Goal: Task Accomplishment & Management: Complete application form

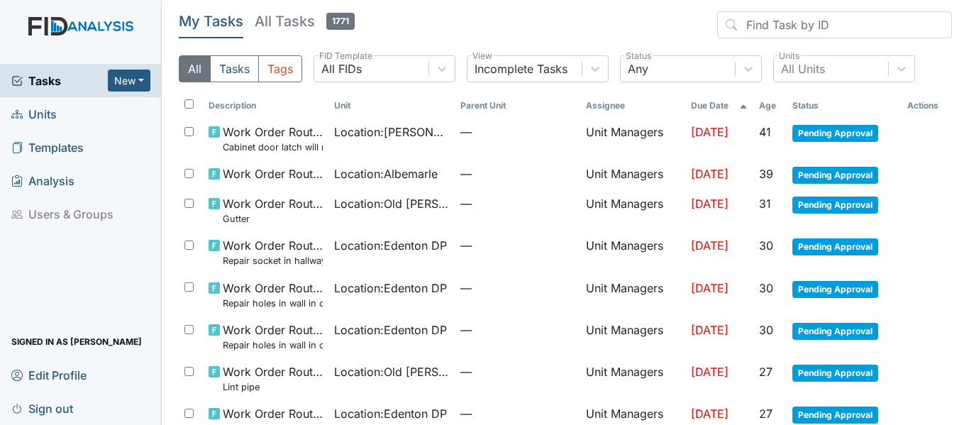
click at [46, 113] on span "Units" at bounding box center [33, 114] width 45 height 22
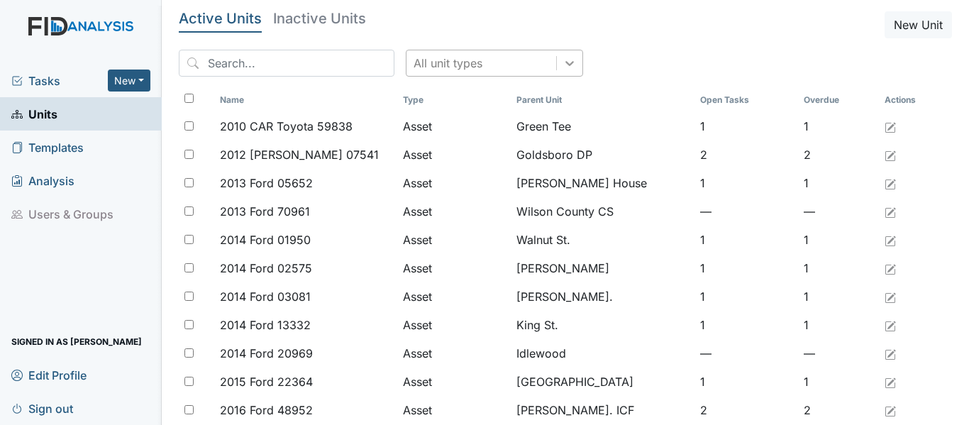
click at [563, 60] on icon at bounding box center [570, 63] width 14 height 14
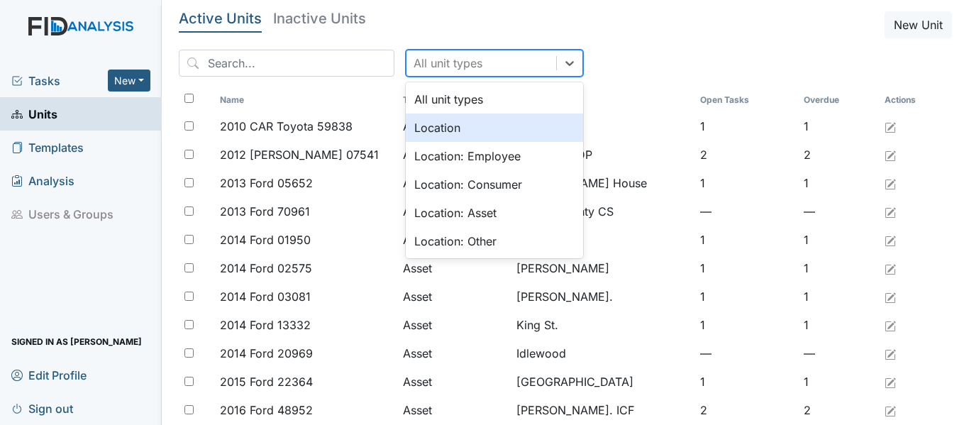
click at [441, 130] on div "Location" at bounding box center [494, 128] width 177 height 28
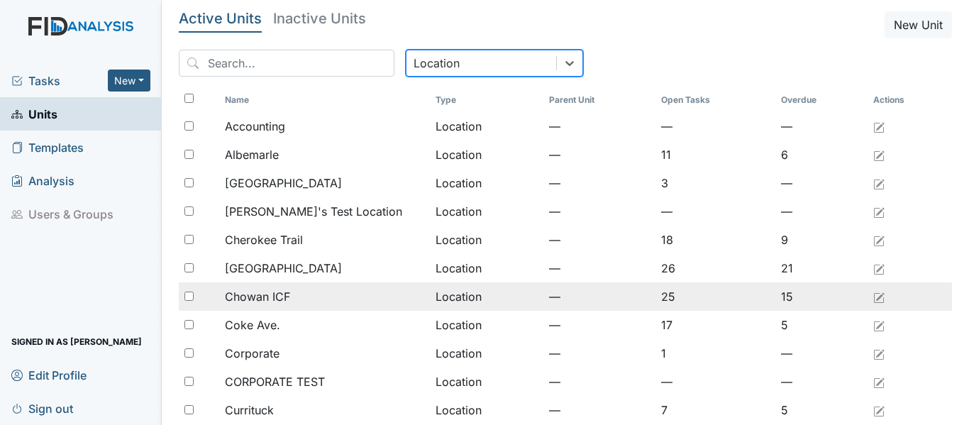
click at [275, 294] on span "Chowan ICF" at bounding box center [257, 296] width 65 height 17
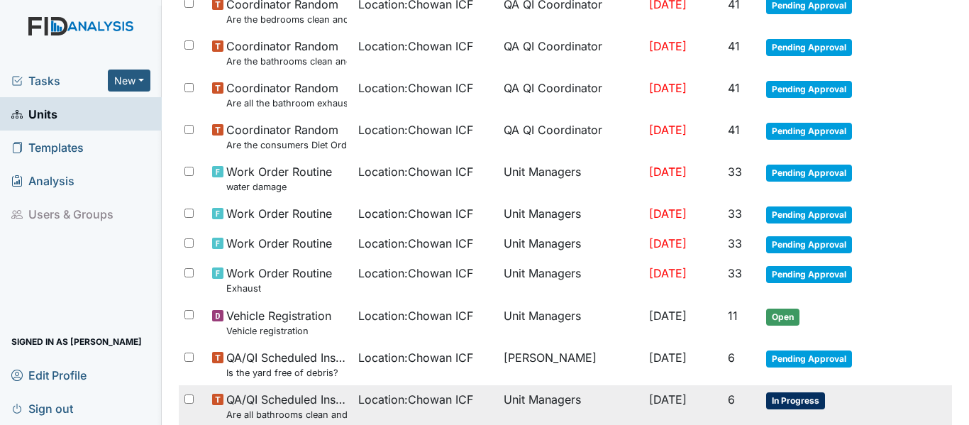
scroll to position [568, 0]
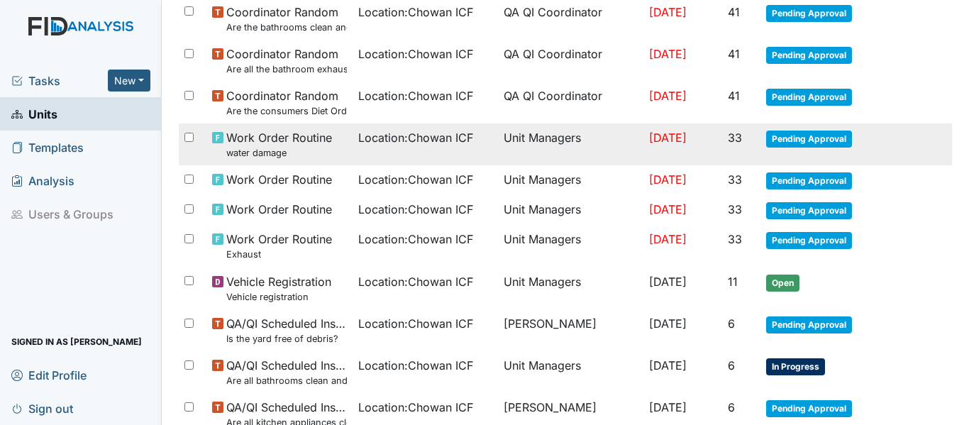
click at [353, 147] on td "Location : Chowan ICF" at bounding box center [425, 144] width 145 height 42
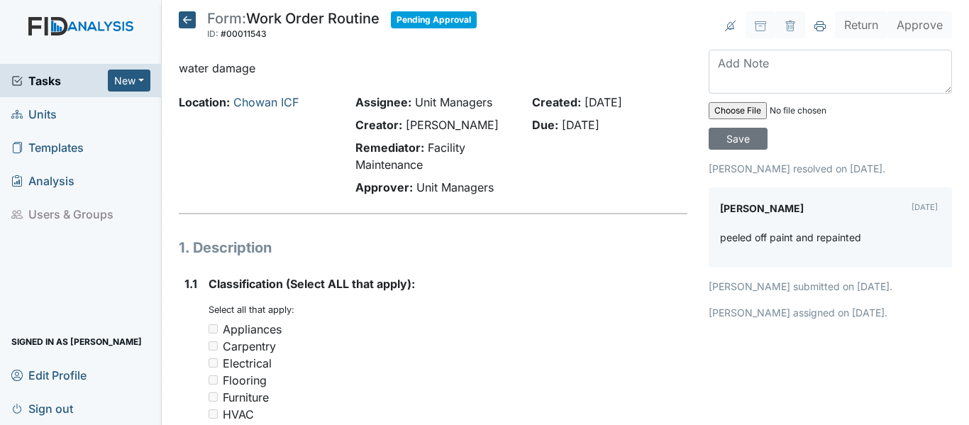
click at [189, 21] on icon at bounding box center [187, 19] width 17 height 17
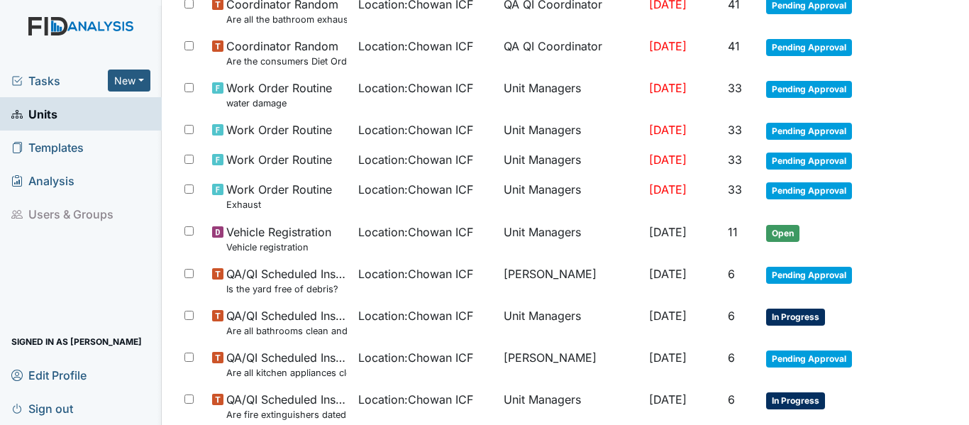
scroll to position [639, 0]
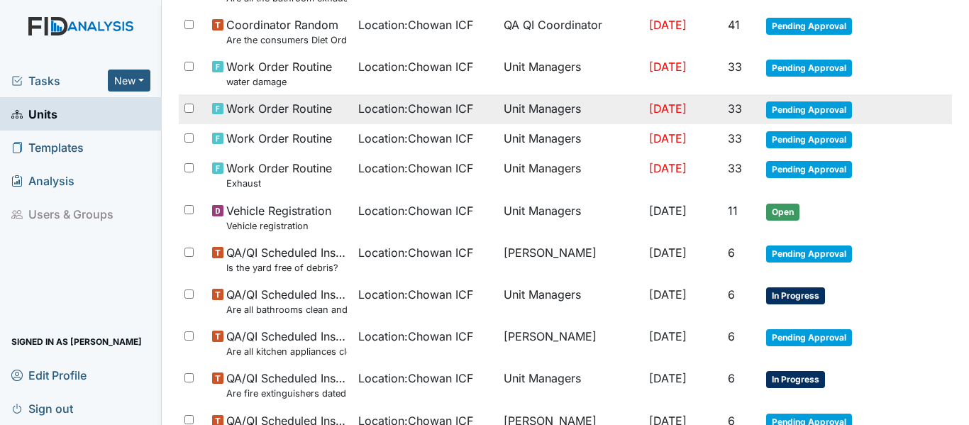
click at [405, 109] on span "Location : Chowan ICF" at bounding box center [415, 108] width 115 height 17
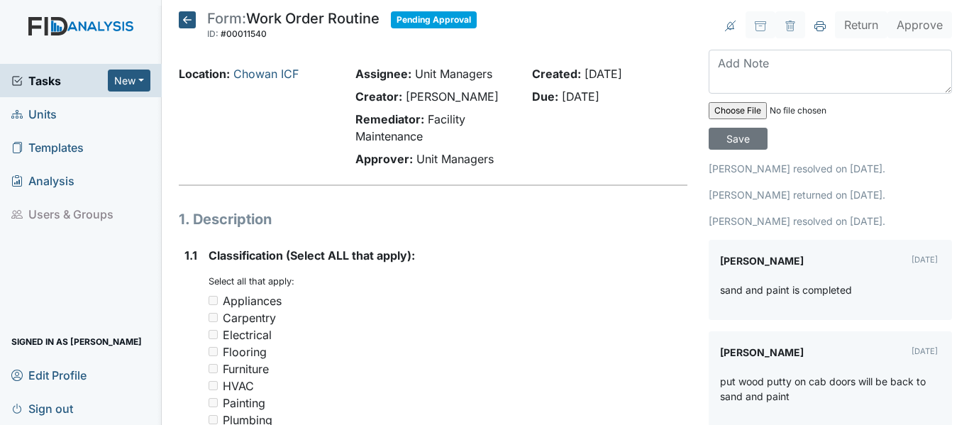
click at [184, 22] on icon at bounding box center [187, 19] width 17 height 17
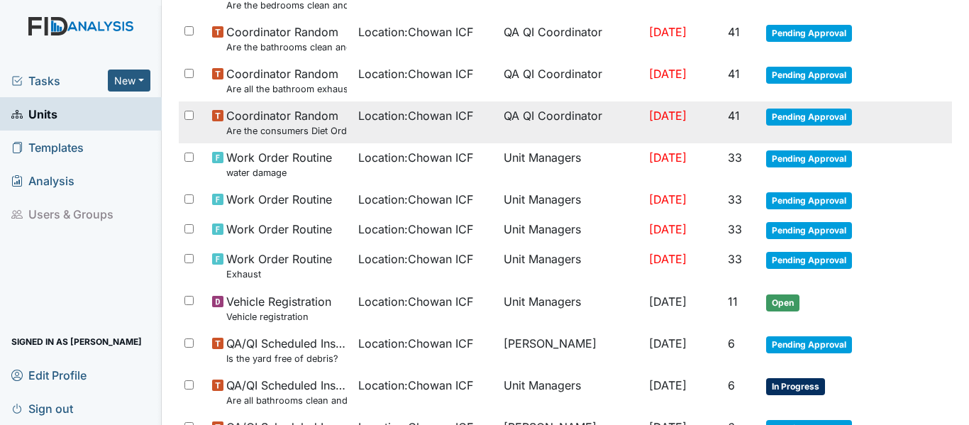
scroll to position [573, 0]
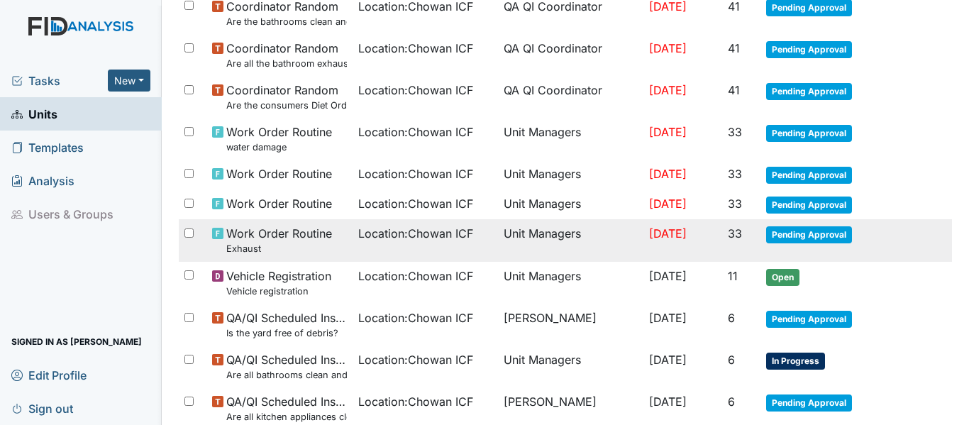
click at [406, 233] on span "Location : Chowan ICF" at bounding box center [415, 233] width 115 height 17
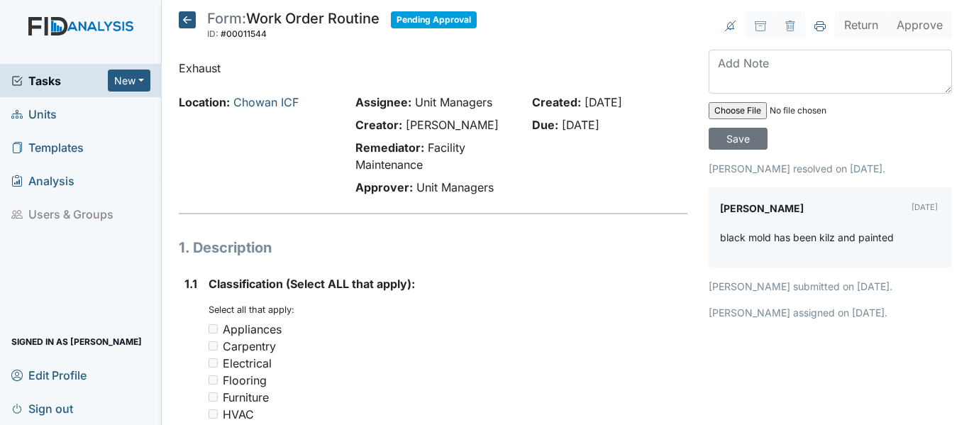
click at [186, 22] on icon at bounding box center [187, 19] width 17 height 17
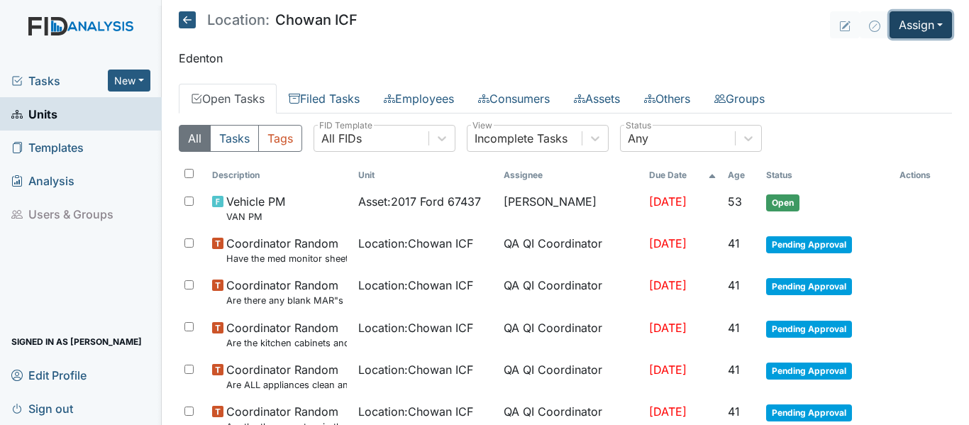
click at [913, 28] on button "Assign" at bounding box center [921, 24] width 62 height 27
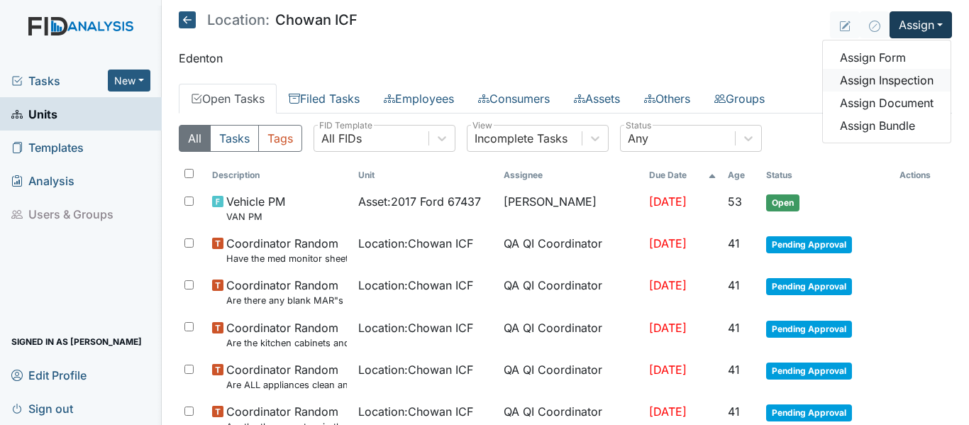
click at [896, 79] on link "Assign Inspection" at bounding box center [887, 80] width 128 height 23
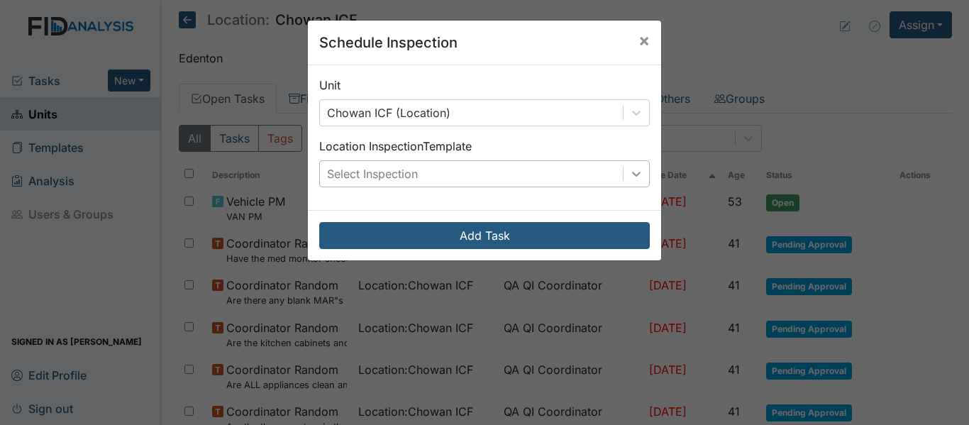
click at [636, 174] on icon at bounding box center [636, 174] width 14 height 14
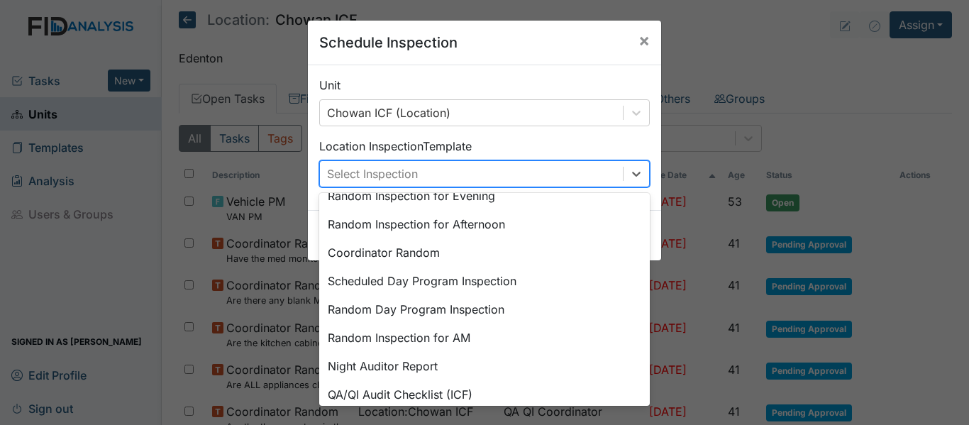
scroll to position [245, 0]
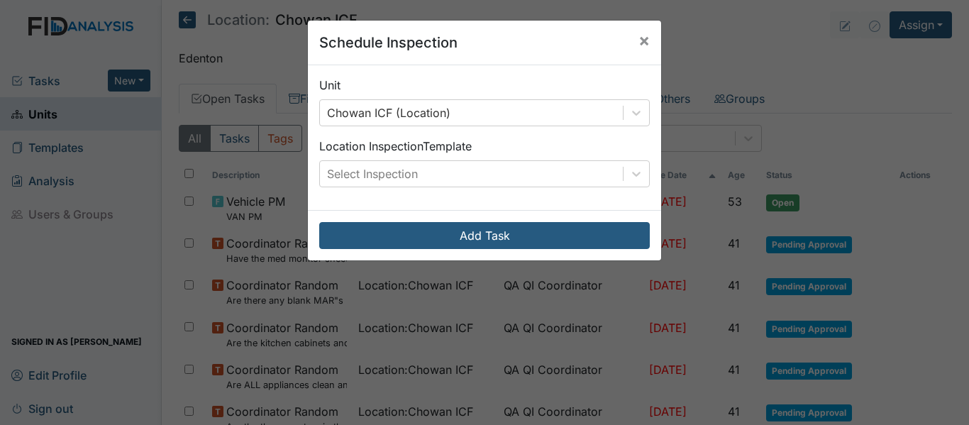
click at [714, 49] on div "Schedule Inspection × Unit Chowan ICF (Location) Location Inspection Template S…" at bounding box center [484, 212] width 969 height 425
click at [639, 41] on span "×" at bounding box center [644, 40] width 11 height 21
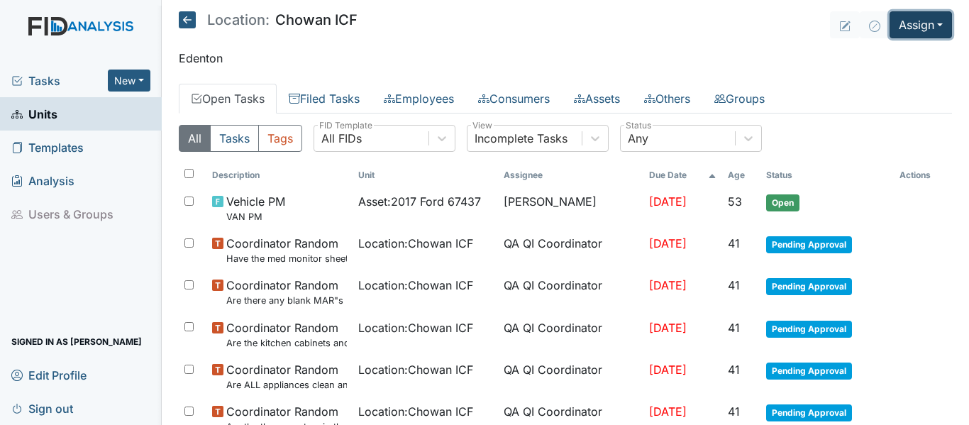
click at [890, 26] on button "Assign" at bounding box center [921, 24] width 62 height 27
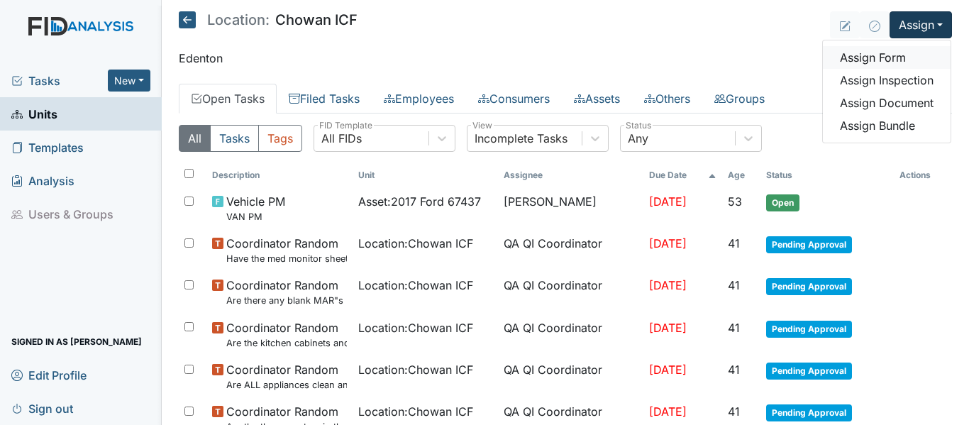
click at [878, 55] on link "Assign Form" at bounding box center [887, 57] width 128 height 23
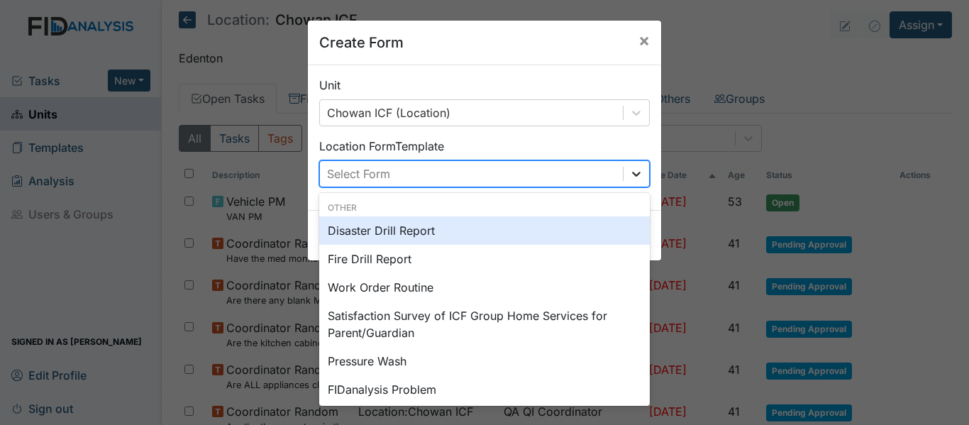
click at [637, 176] on icon at bounding box center [636, 174] width 14 height 14
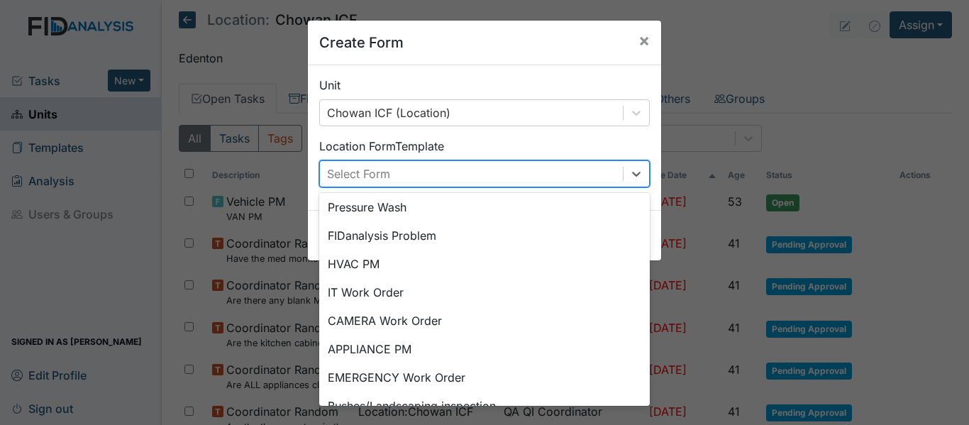
scroll to position [177, 0]
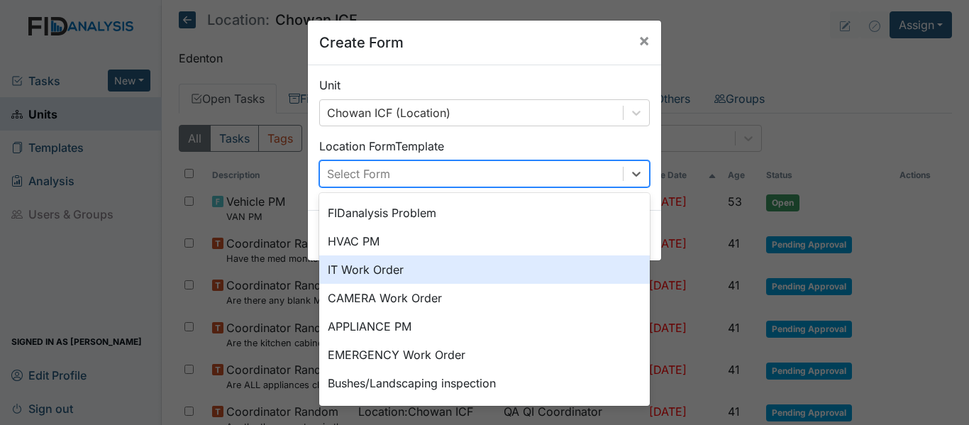
click at [370, 270] on div "IT Work Order" at bounding box center [484, 269] width 331 height 28
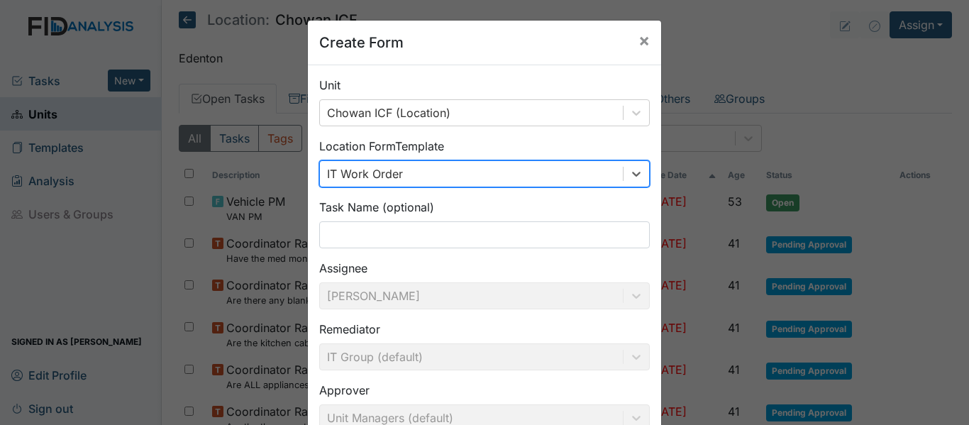
scroll to position [161, 0]
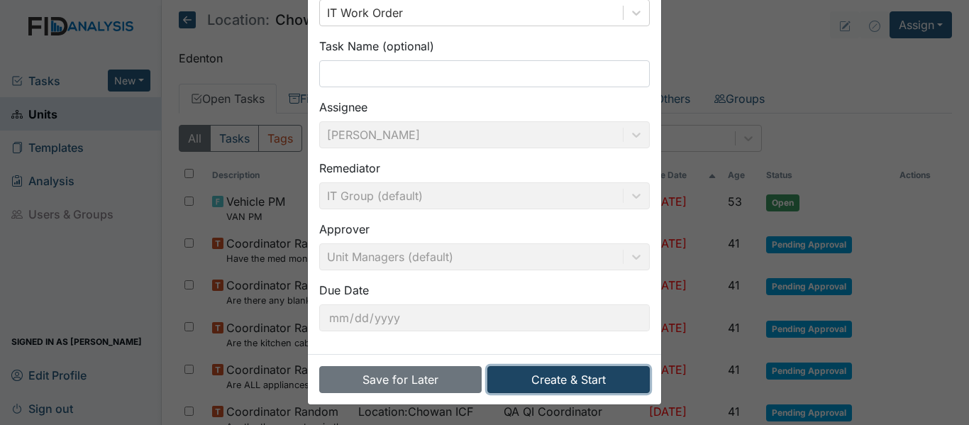
click at [582, 372] on button "Create & Start" at bounding box center [568, 379] width 162 height 27
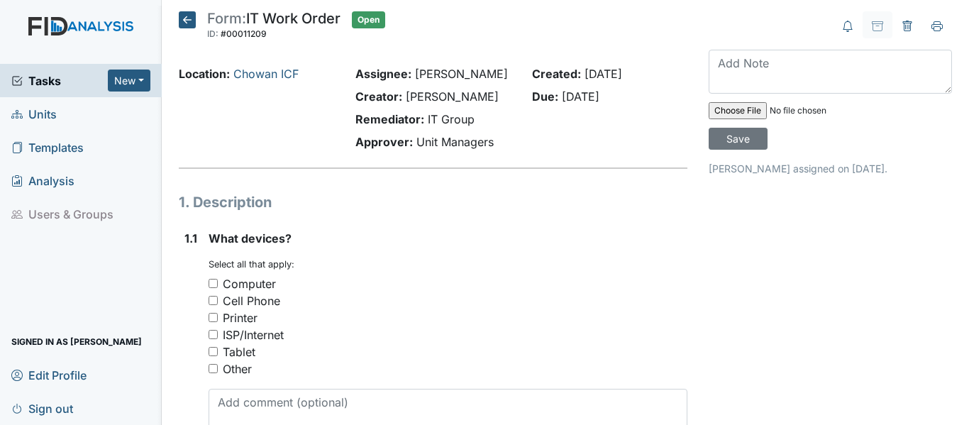
click at [181, 18] on icon at bounding box center [187, 19] width 17 height 17
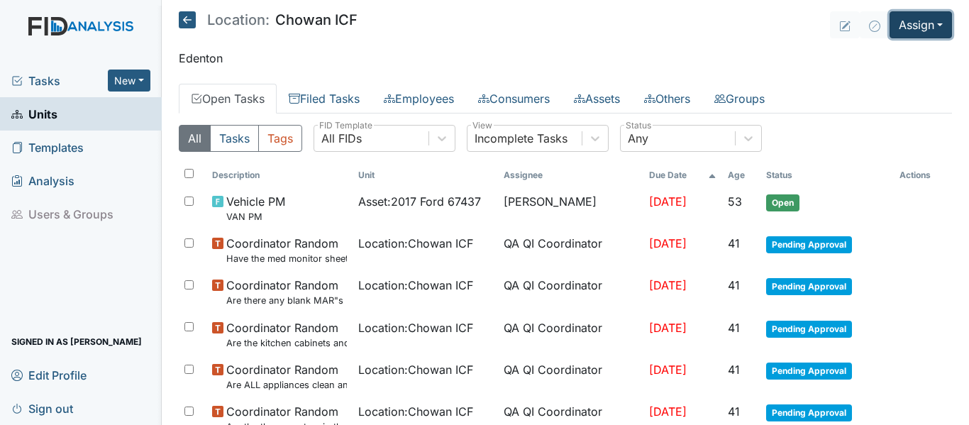
click at [899, 19] on button "Assign" at bounding box center [921, 24] width 62 height 27
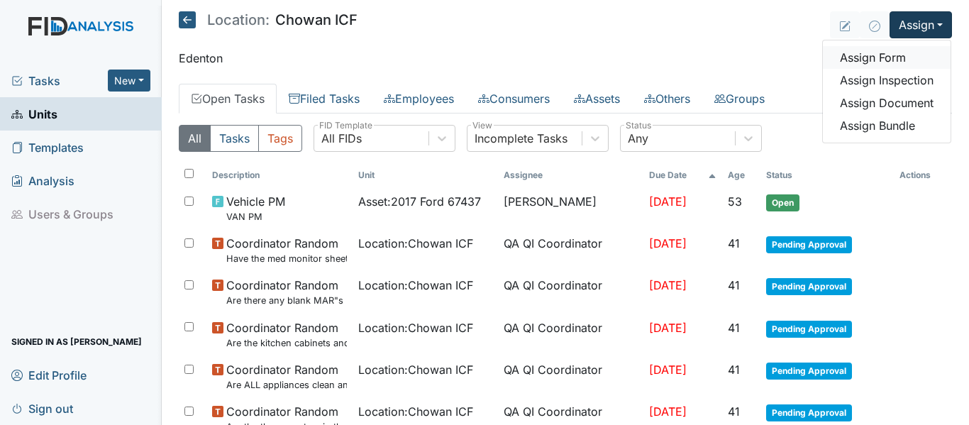
click at [863, 58] on link "Assign Form" at bounding box center [887, 57] width 128 height 23
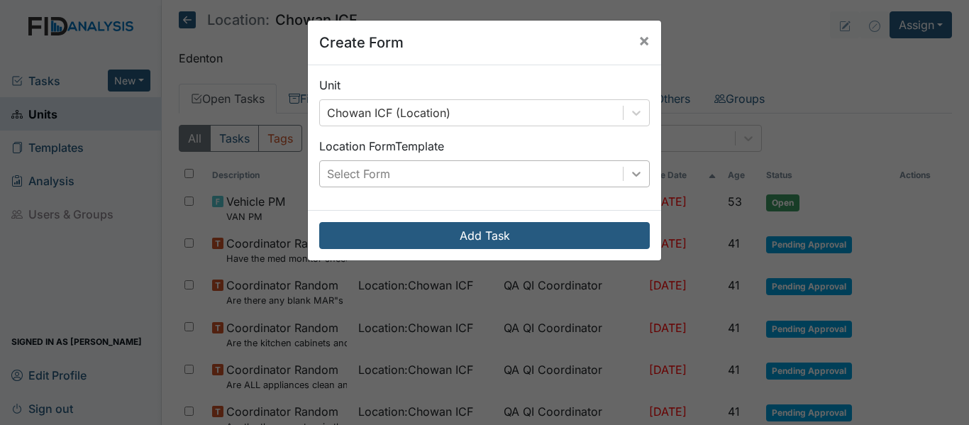
click at [630, 166] on div at bounding box center [637, 174] width 26 height 26
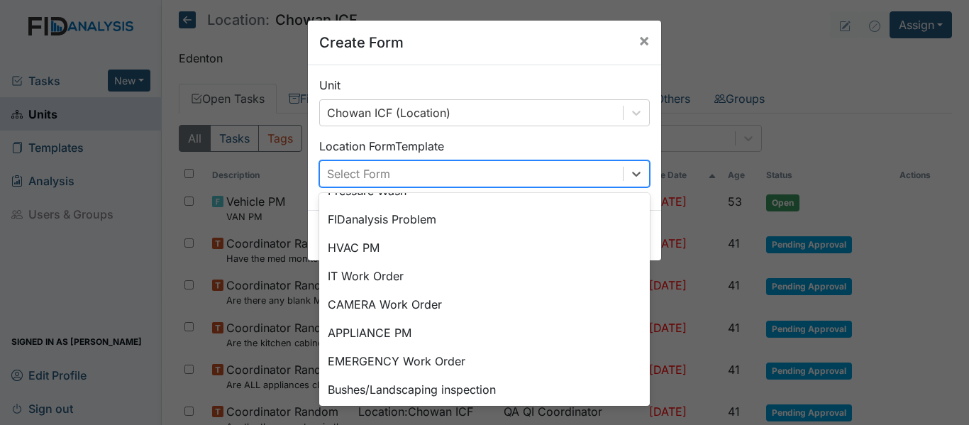
scroll to position [177, 0]
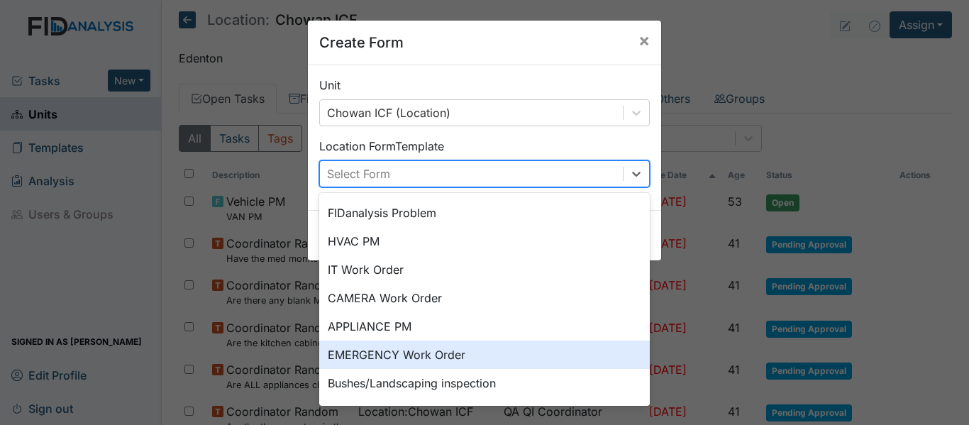
click at [449, 352] on div "EMERGENCY Work Order" at bounding box center [484, 355] width 331 height 28
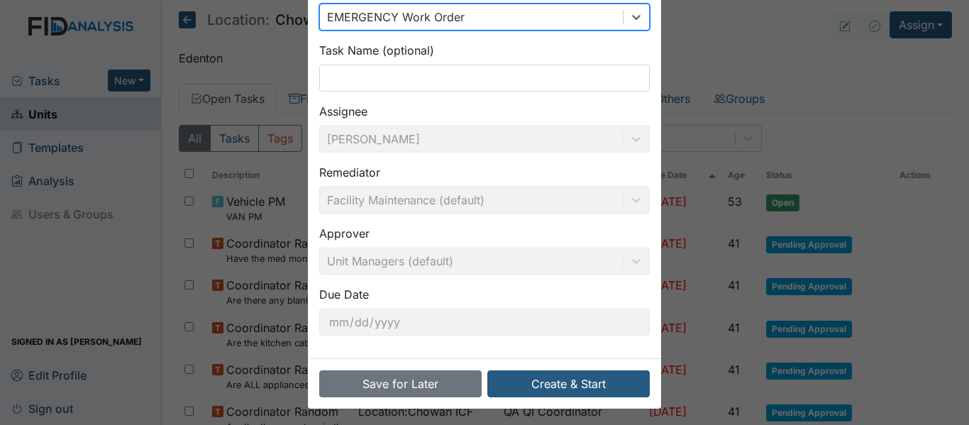
scroll to position [161, 0]
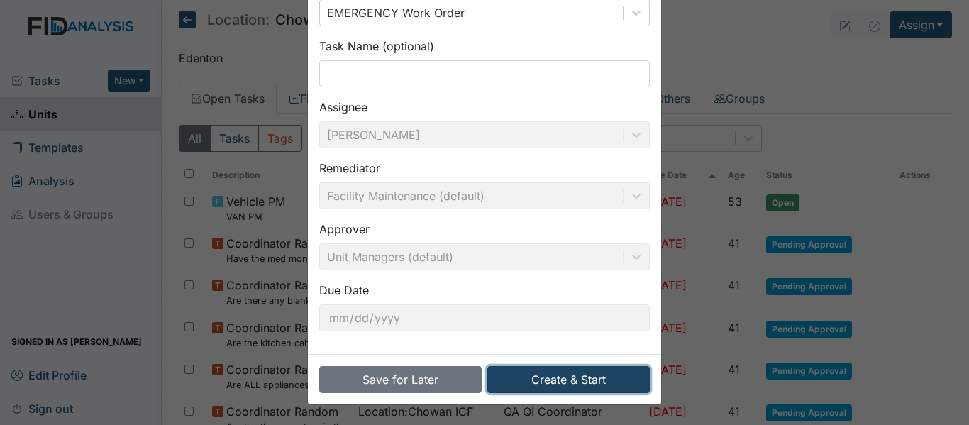
click at [537, 385] on button "Create & Start" at bounding box center [568, 379] width 162 height 27
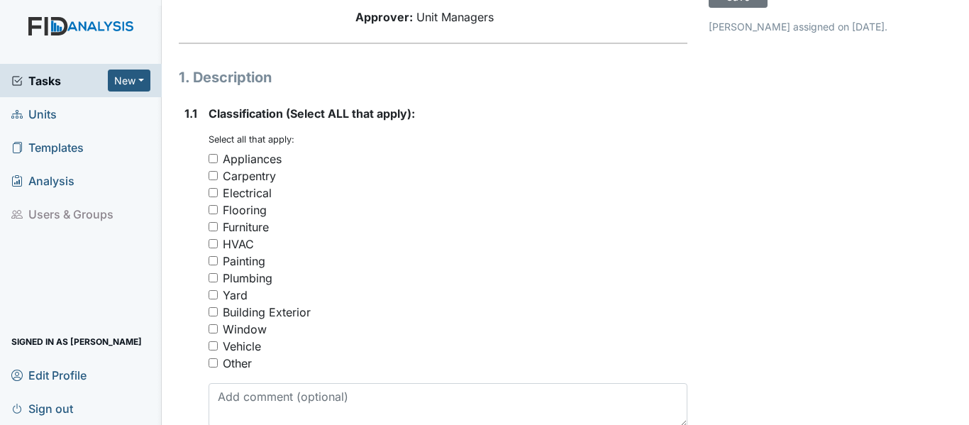
scroll to position [213, 0]
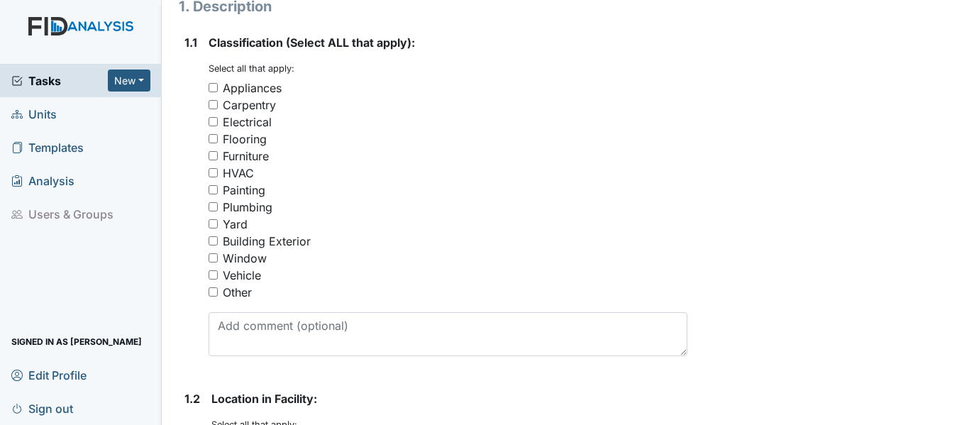
click at [211, 292] on input "Other" at bounding box center [213, 291] width 9 height 9
checkbox input "true"
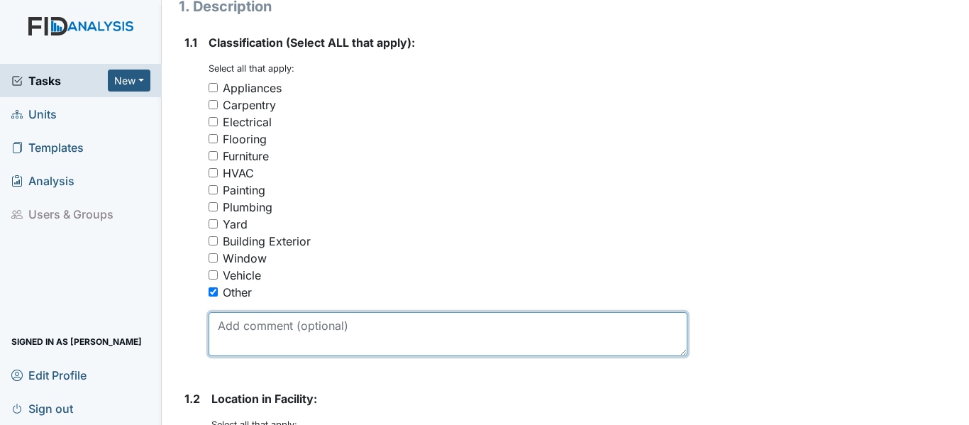
click at [247, 337] on textarea at bounding box center [448, 334] width 479 height 44
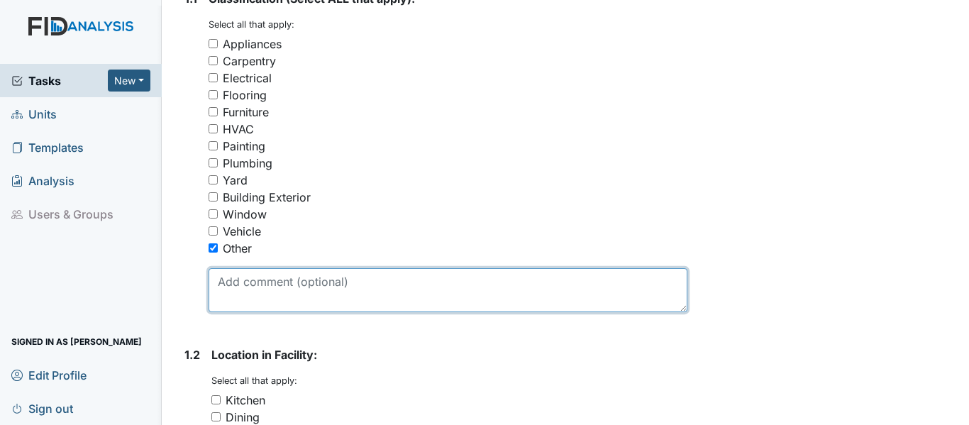
scroll to position [284, 0]
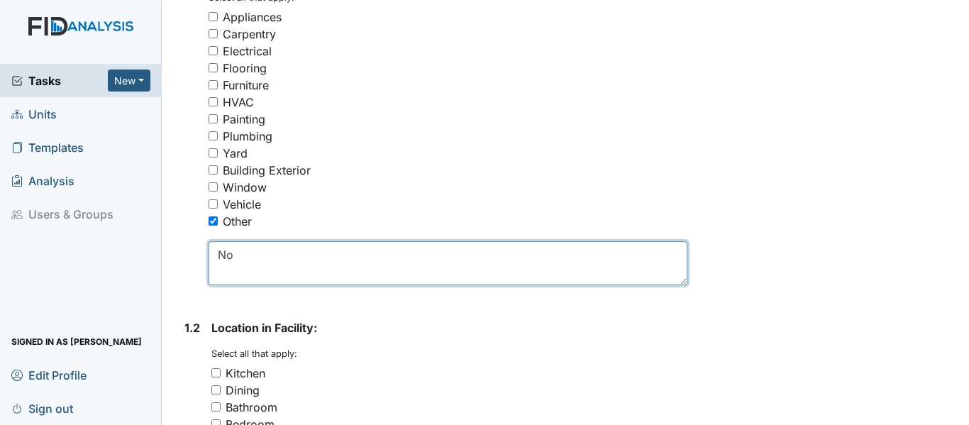
type textarea "N"
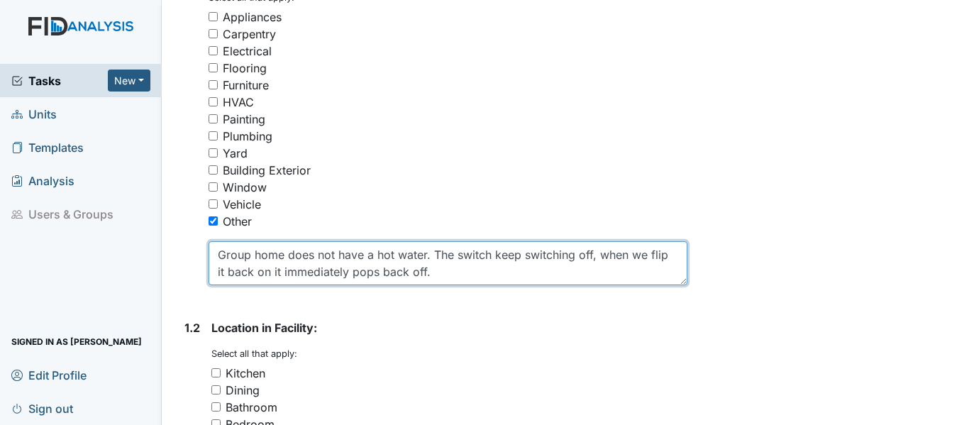
drag, startPoint x: 215, startPoint y: 253, endPoint x: 434, endPoint y: 272, distance: 220.1
click at [434, 272] on textarea "Group home does not have a hot water. The switch keep switching off, when we fl…" at bounding box center [448, 263] width 479 height 44
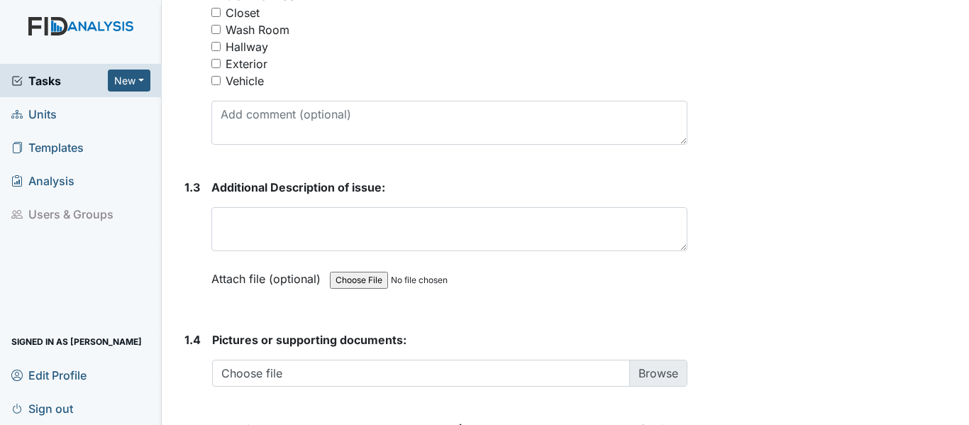
scroll to position [851, 0]
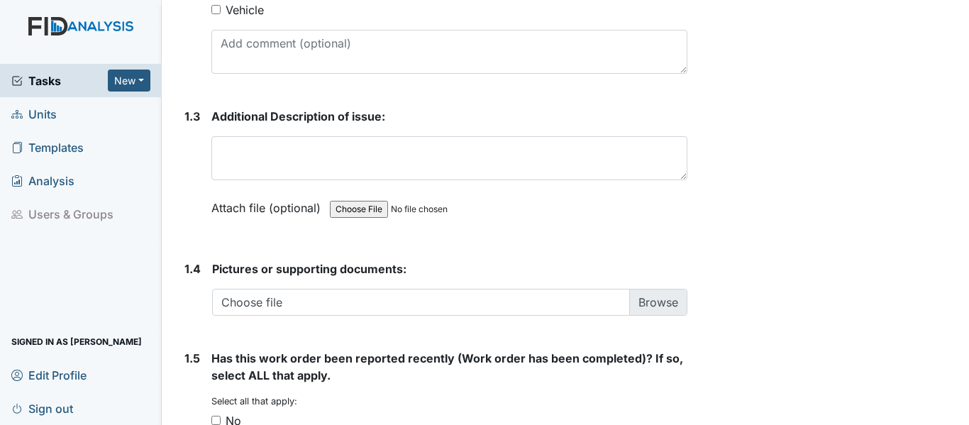
type textarea "Group home does not have a hot water. The switch keep switching off, when we fl…"
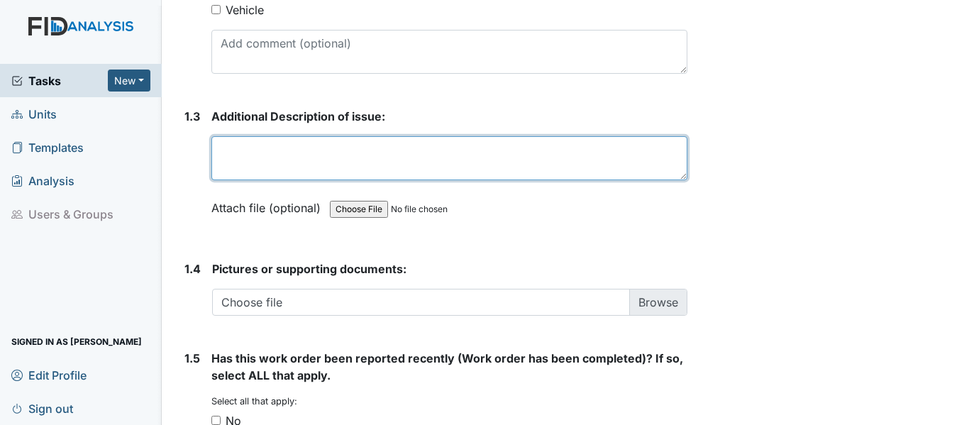
click at [388, 158] on textarea at bounding box center [449, 158] width 476 height 44
paste textarea "Group home does not have a hot water. The switch keep switching off, when we fl…"
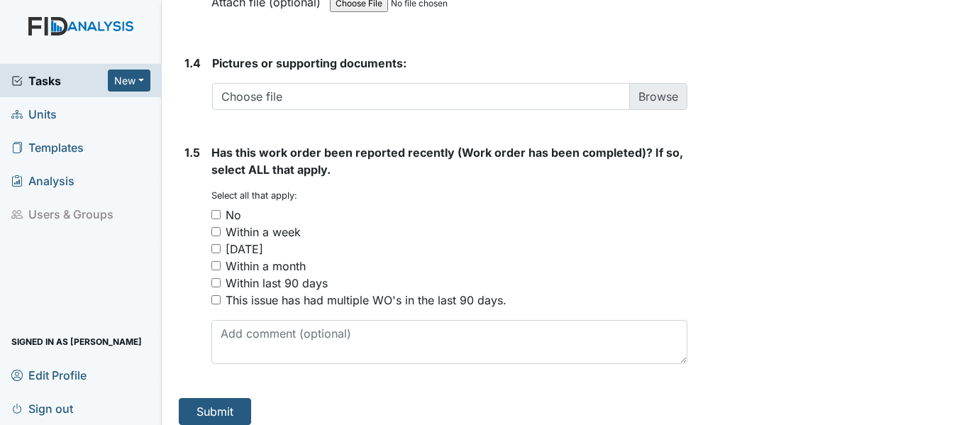
scroll to position [1064, 0]
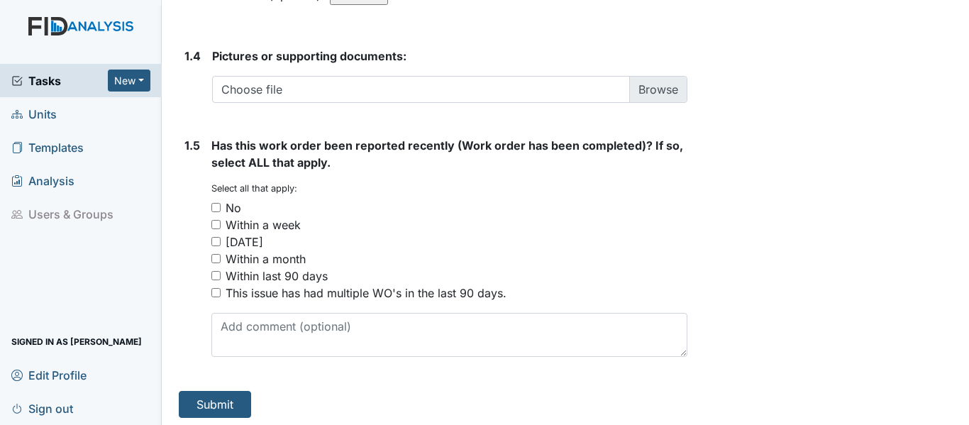
type textarea "Group home does not have a hot water. The switch keep switching off, when we fl…"
click at [217, 206] on input "No" at bounding box center [215, 207] width 9 height 9
checkbox input "true"
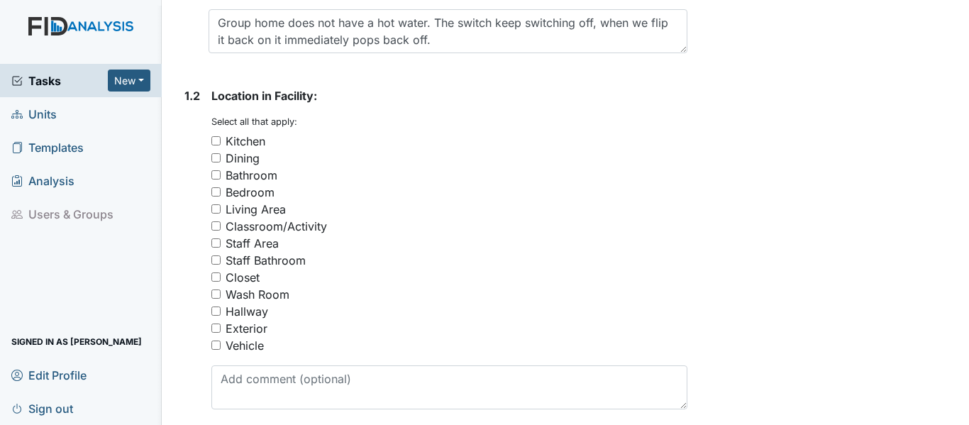
scroll to position [497, 0]
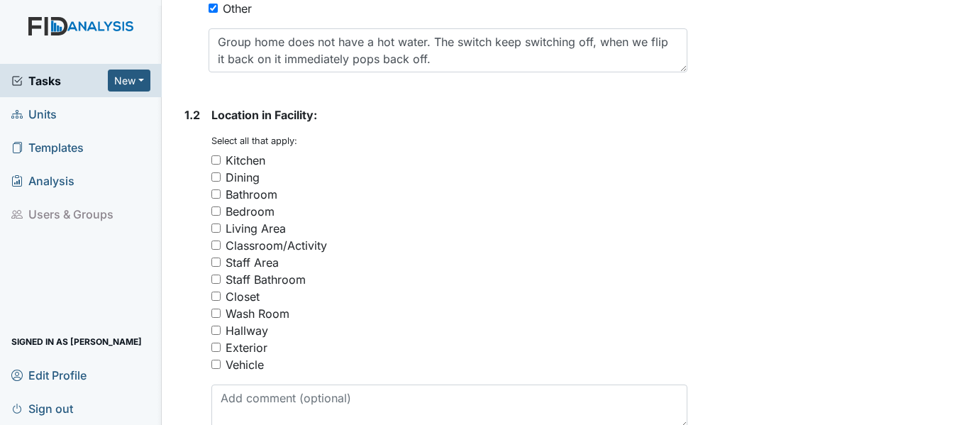
click at [216, 155] on input "Kitchen" at bounding box center [215, 159] width 9 height 9
checkbox input "true"
click at [223, 176] on div "Dining" at bounding box center [449, 177] width 476 height 17
click at [216, 197] on input "Bathroom" at bounding box center [215, 193] width 9 height 9
checkbox input "true"
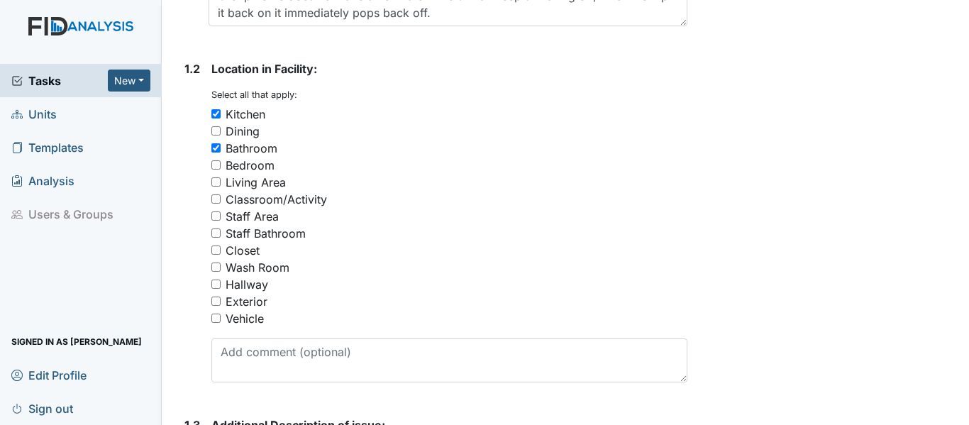
scroll to position [568, 0]
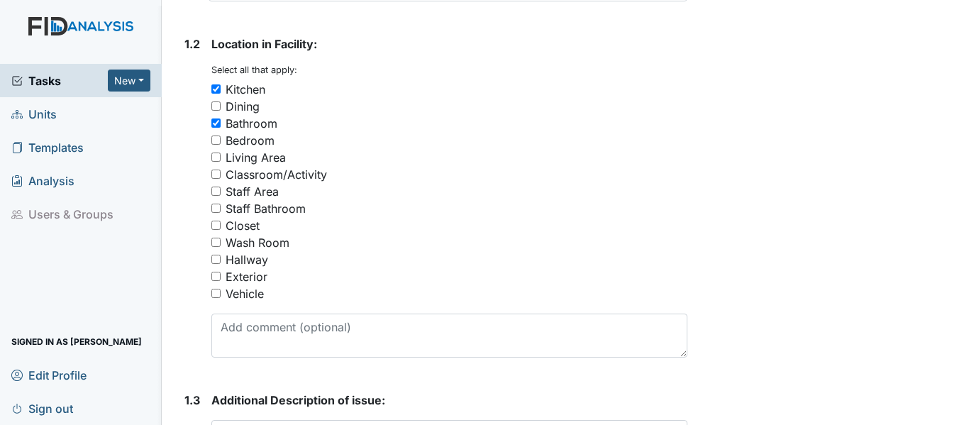
click at [222, 208] on div "Staff Bathroom" at bounding box center [449, 208] width 476 height 17
click at [217, 205] on input "Staff Bathroom" at bounding box center [215, 208] width 9 height 9
checkbox input "true"
click at [216, 238] on input "Wash Room" at bounding box center [215, 242] width 9 height 9
checkbox input "true"
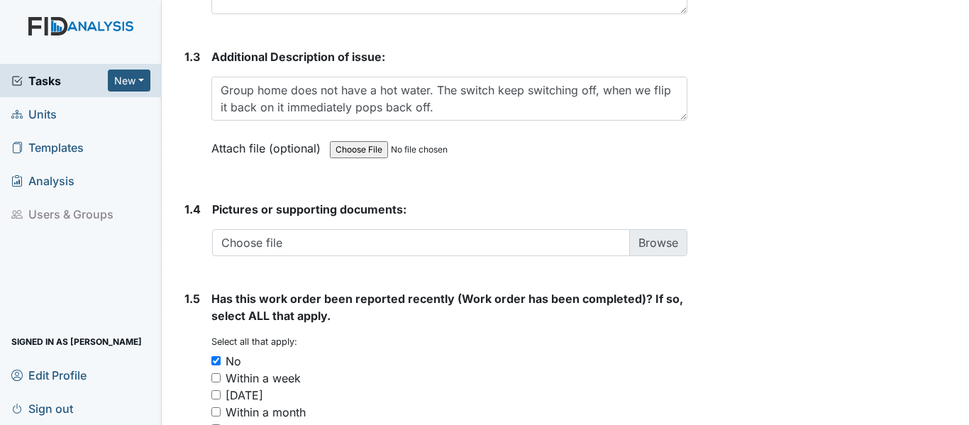
scroll to position [922, 0]
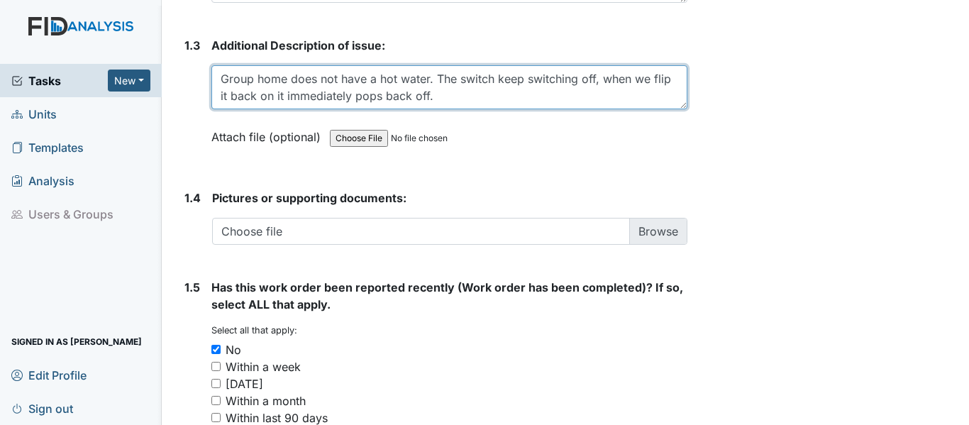
click at [365, 79] on textarea "Group home does not have a hot water. The switch keep switching off, when we fl…" at bounding box center [449, 87] width 476 height 44
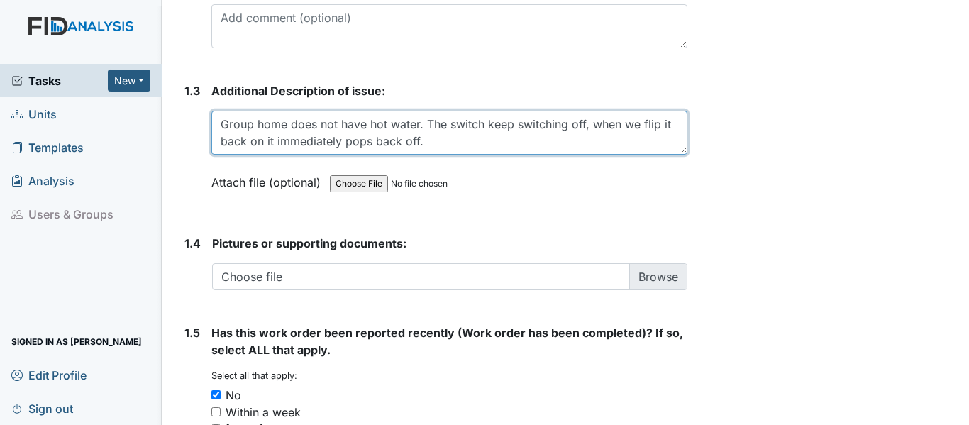
scroll to position [851, 0]
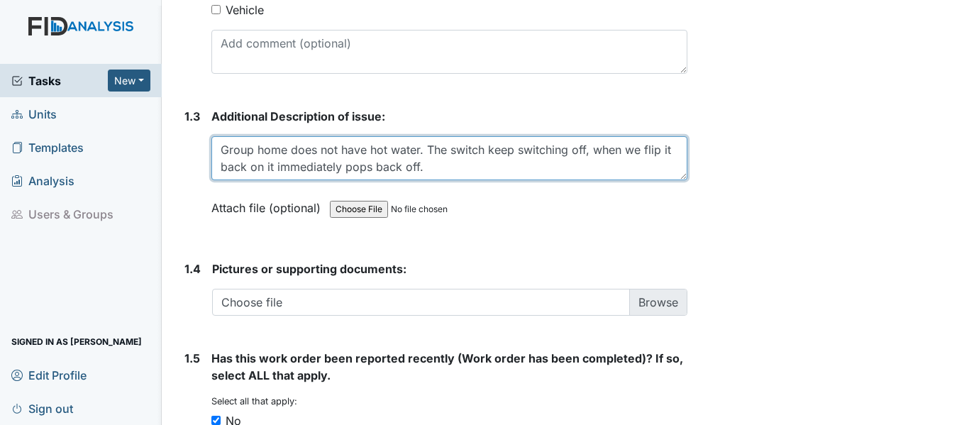
click at [461, 171] on textarea "Group home does not have hot water. The switch keep switching off, when we flip…" at bounding box center [449, 158] width 476 height 44
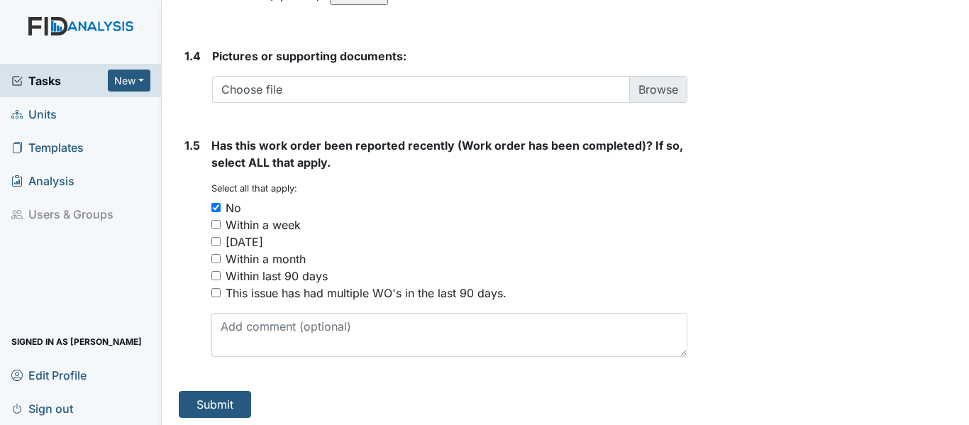
scroll to position [1068, 0]
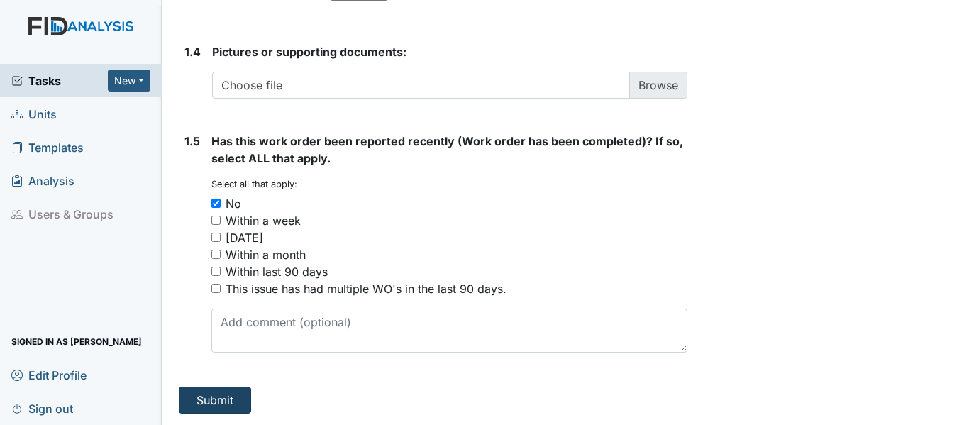
type textarea "Group home does not have hot water. The switch keep switching off, when we flip…"
click at [232, 401] on button "Submit" at bounding box center [215, 400] width 72 height 27
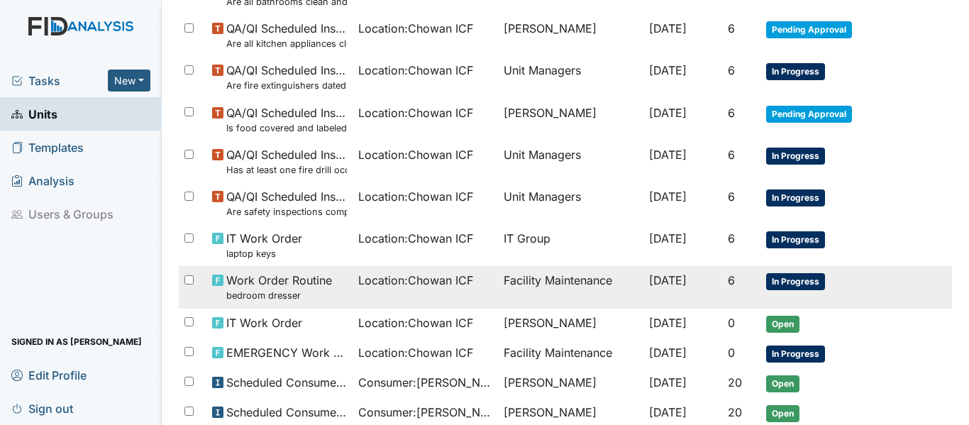
scroll to position [1064, 0]
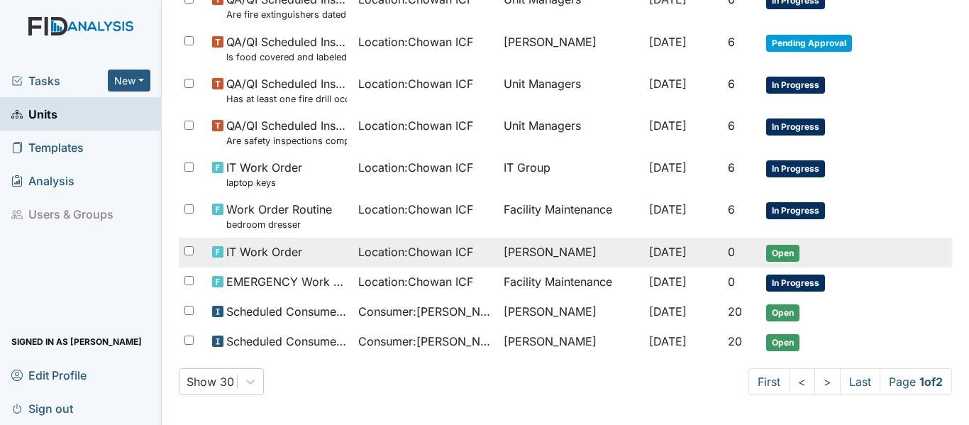
click at [428, 255] on span "Location : Chowan ICF" at bounding box center [415, 251] width 115 height 17
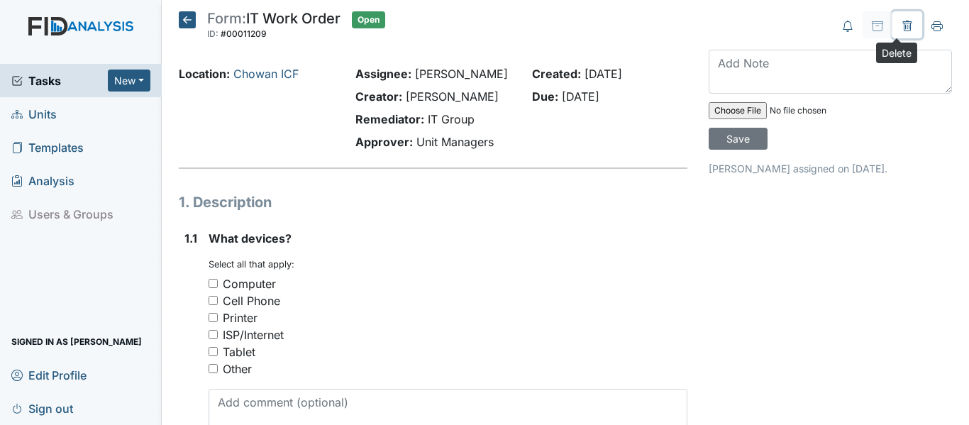
click at [902, 23] on icon at bounding box center [906, 26] width 9 height 11
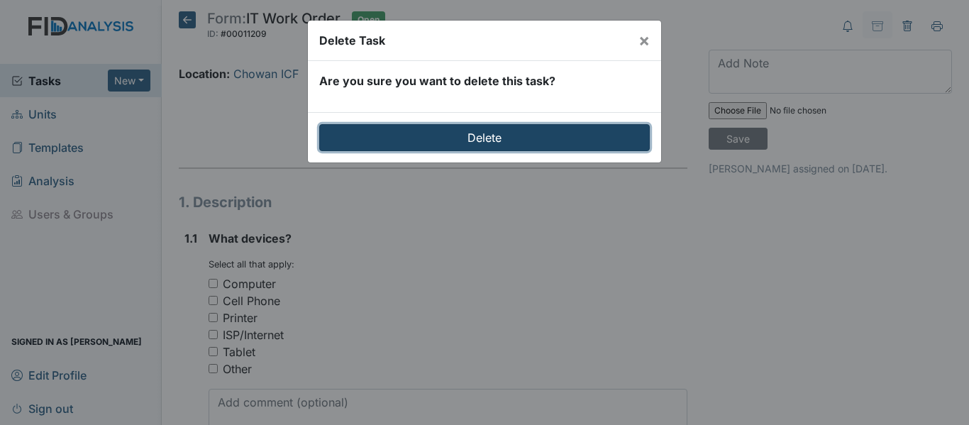
click at [565, 133] on input "Delete" at bounding box center [484, 137] width 331 height 27
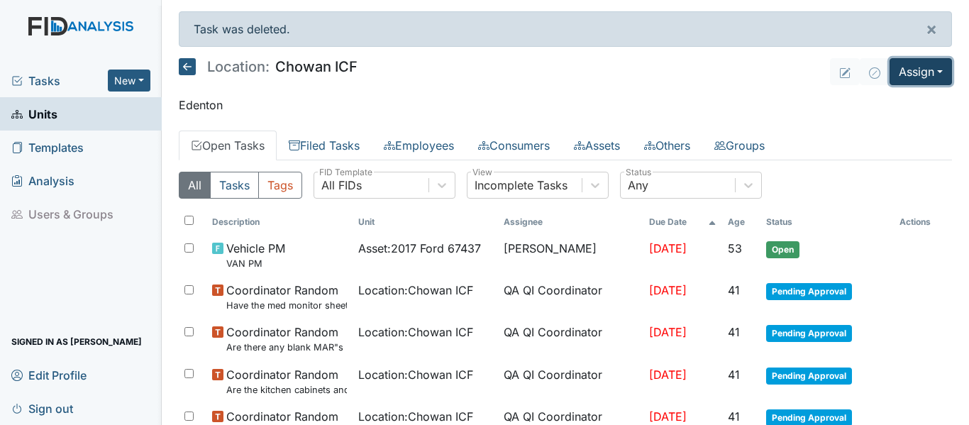
click at [920, 69] on button "Assign" at bounding box center [921, 71] width 62 height 27
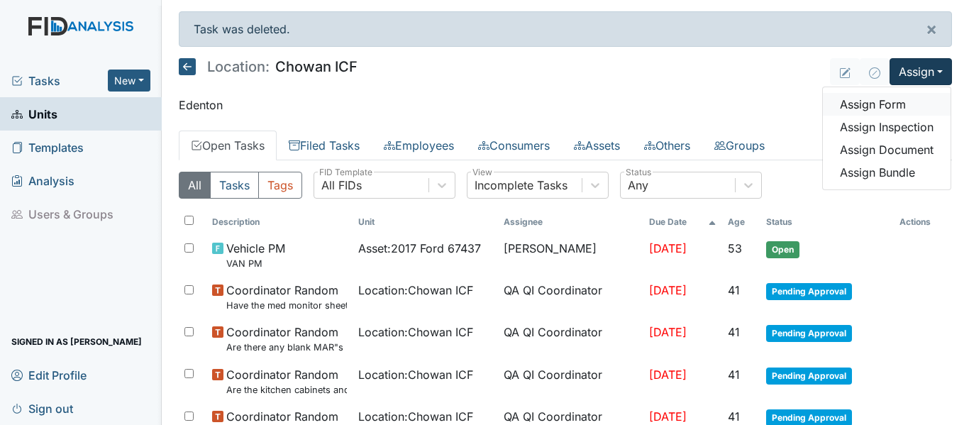
click at [887, 102] on link "Assign Form" at bounding box center [887, 104] width 128 height 23
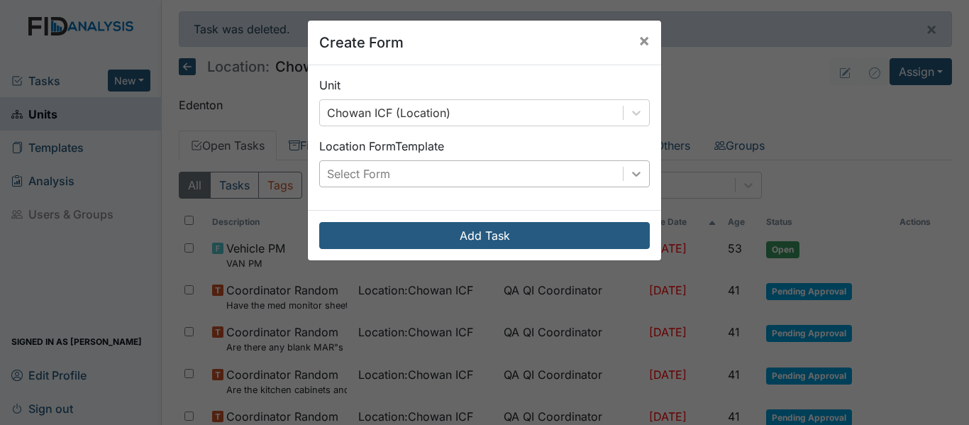
click at [633, 175] on icon at bounding box center [636, 174] width 9 height 5
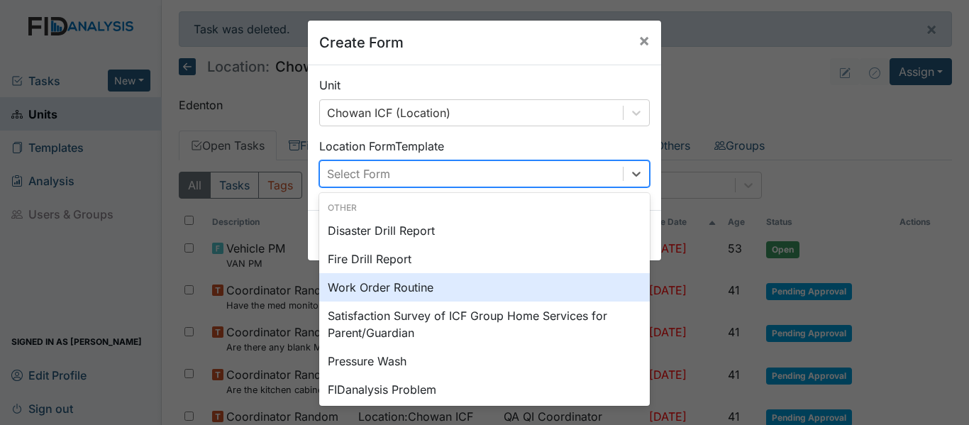
click at [426, 287] on div "Work Order Routine" at bounding box center [484, 287] width 331 height 28
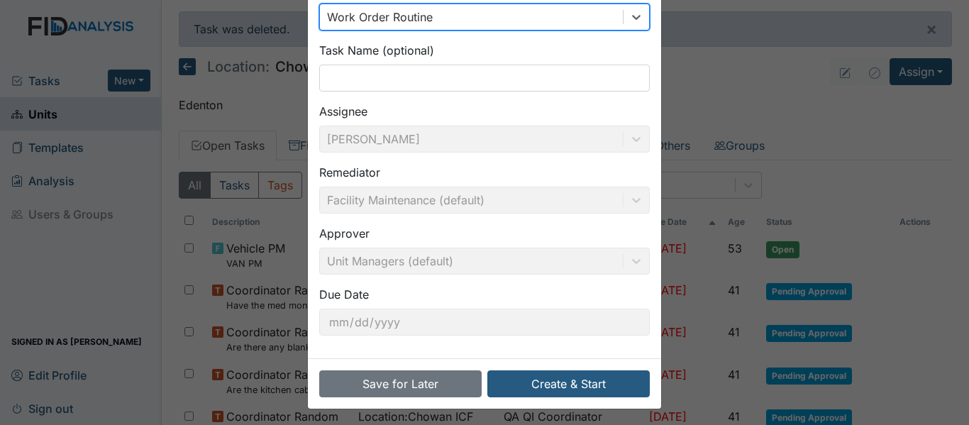
scroll to position [161, 0]
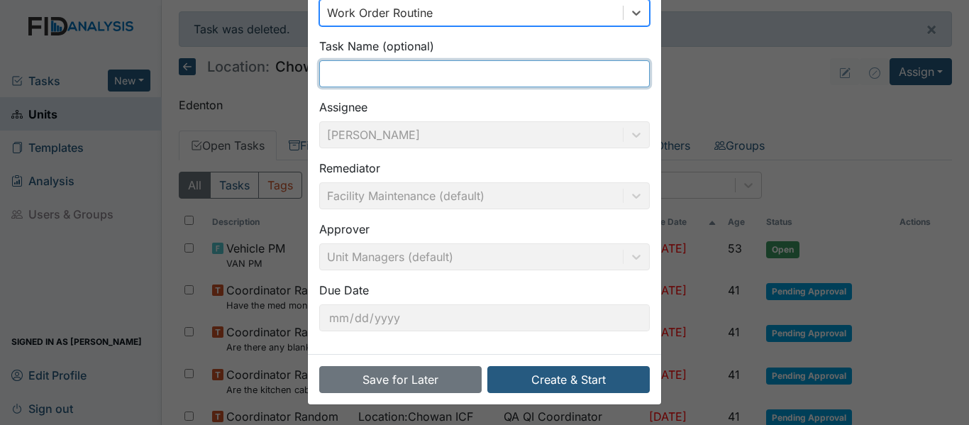
click at [385, 65] on input "text" at bounding box center [484, 73] width 331 height 27
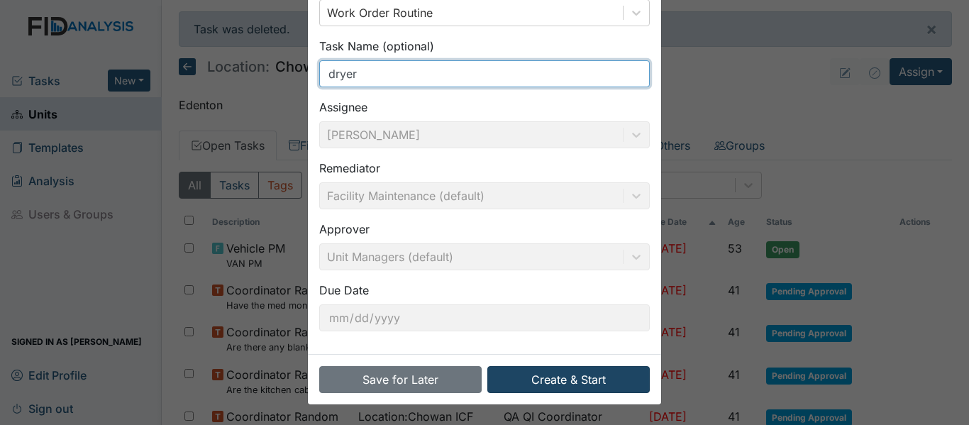
type input "dryer"
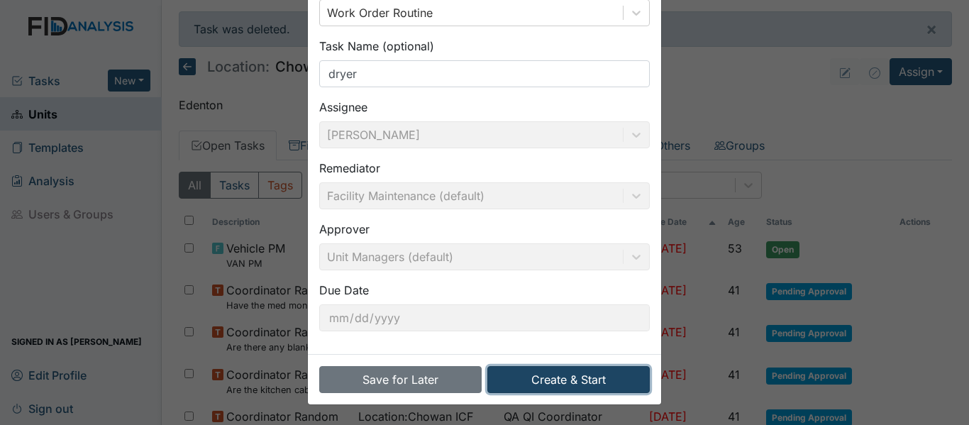
click at [581, 376] on button "Create & Start" at bounding box center [568, 379] width 162 height 27
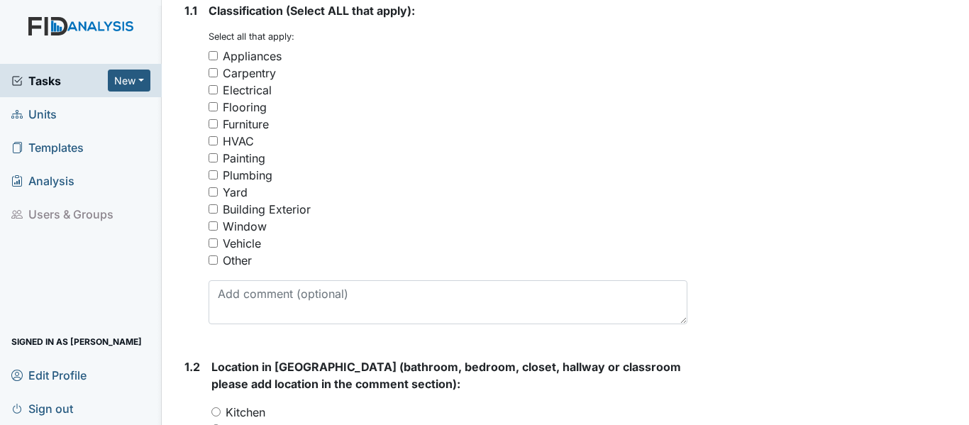
scroll to position [284, 0]
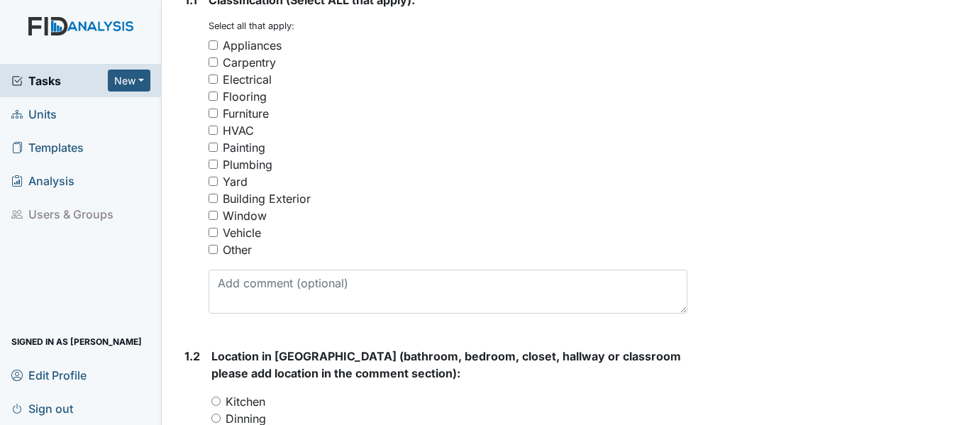
click at [214, 46] on input "Appliances" at bounding box center [213, 44] width 9 height 9
checkbox input "true"
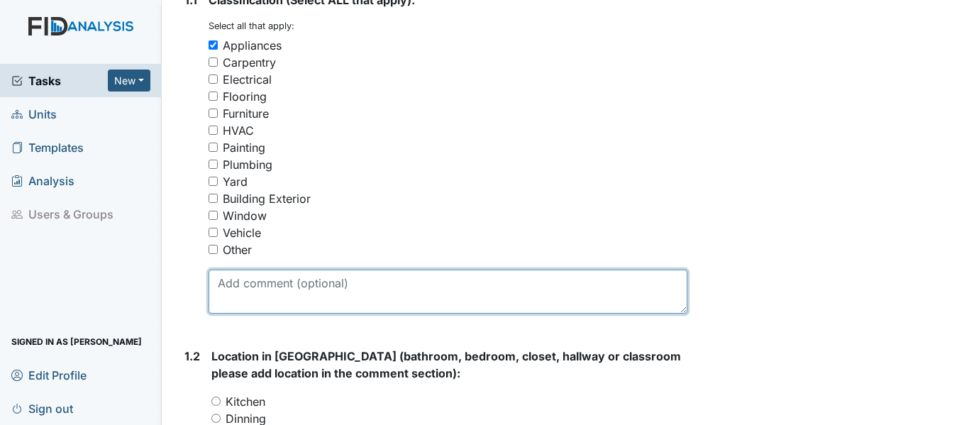
click at [272, 297] on textarea at bounding box center [448, 292] width 479 height 44
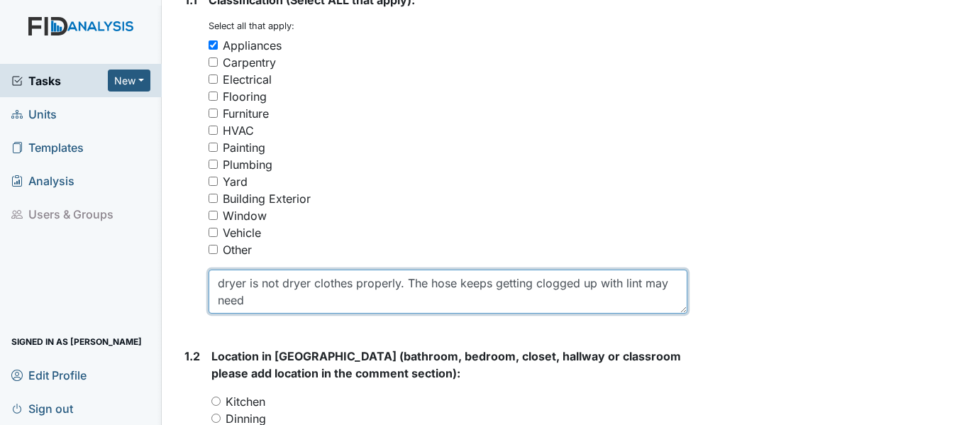
click at [300, 285] on textarea "dryer is not dryer clothes properly. The hose keeps getting clogged up with lin…" at bounding box center [448, 292] width 479 height 44
click at [419, 284] on textarea "dryer is not drying clothes. The hose keeps getting clogged up with lint may ne…" at bounding box center [448, 292] width 479 height 44
click at [336, 304] on textarea "dryer is not drying clothes. The hose behind the dryer keeps getting clogged up…" at bounding box center [448, 292] width 479 height 44
click at [357, 286] on textarea "dryer is not drying clothes. The hose behind the dryer keeps getting clogged up…" at bounding box center [448, 292] width 479 height 44
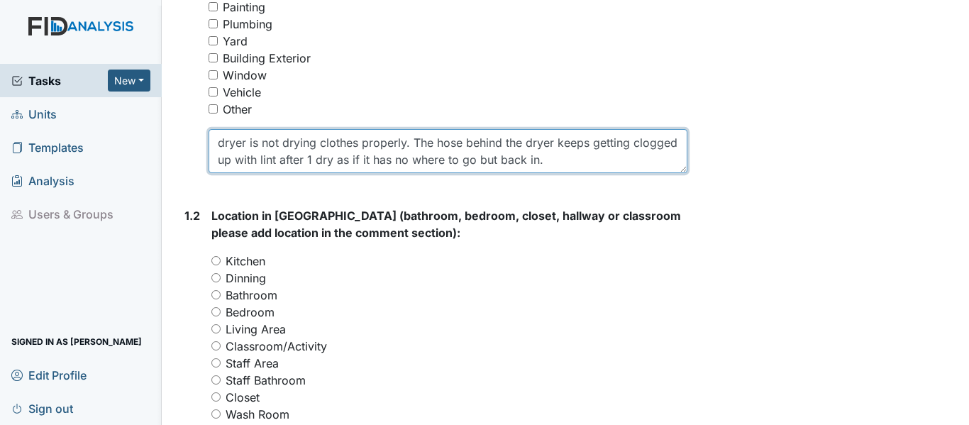
scroll to position [426, 0]
drag, startPoint x: 211, startPoint y: 139, endPoint x: 592, endPoint y: 161, distance: 381.6
click at [592, 161] on textarea "dryer is not drying clothes properly. The hose behind the dryer keeps getting c…" at bounding box center [448, 150] width 479 height 44
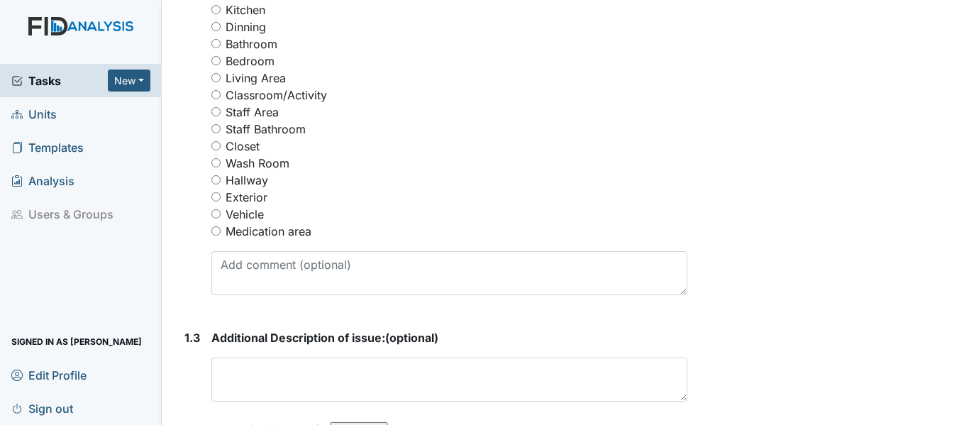
scroll to position [709, 0]
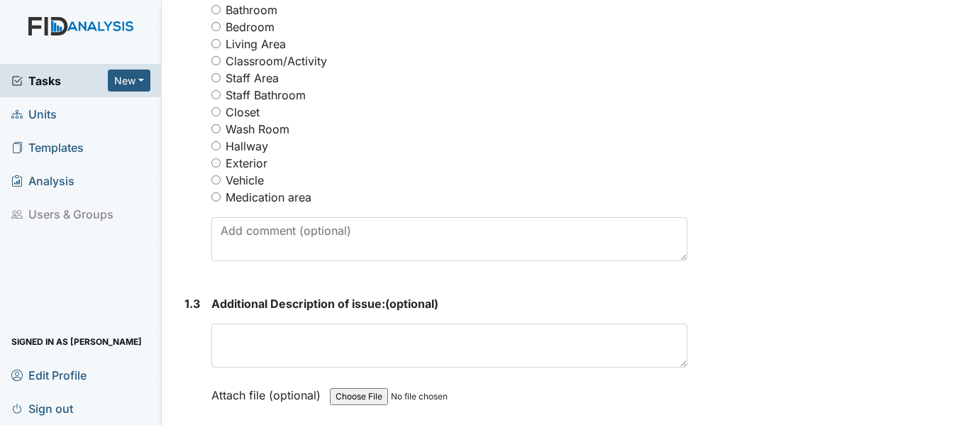
type textarea "dryer is not drying clothes properly. The hose behind the dryer keeps getting c…"
click at [216, 125] on input "Wash Room" at bounding box center [215, 128] width 9 height 9
radio input "true"
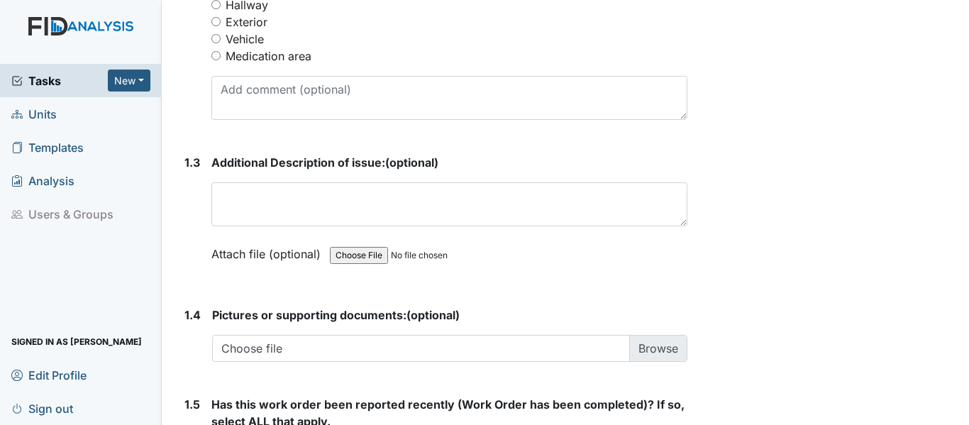
scroll to position [851, 0]
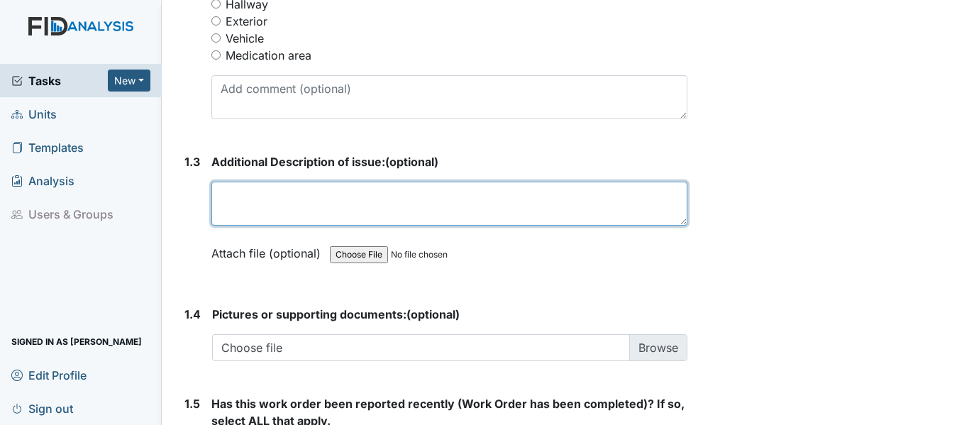
click at [331, 218] on textarea at bounding box center [449, 204] width 476 height 44
paste textarea "dryer is not drying clothes properly. The hose behind the dryer keeps getting c…"
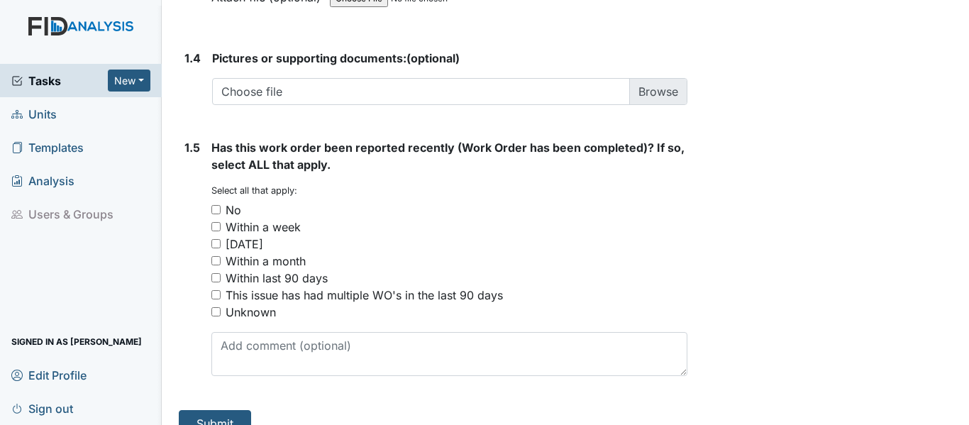
scroll to position [1131, 0]
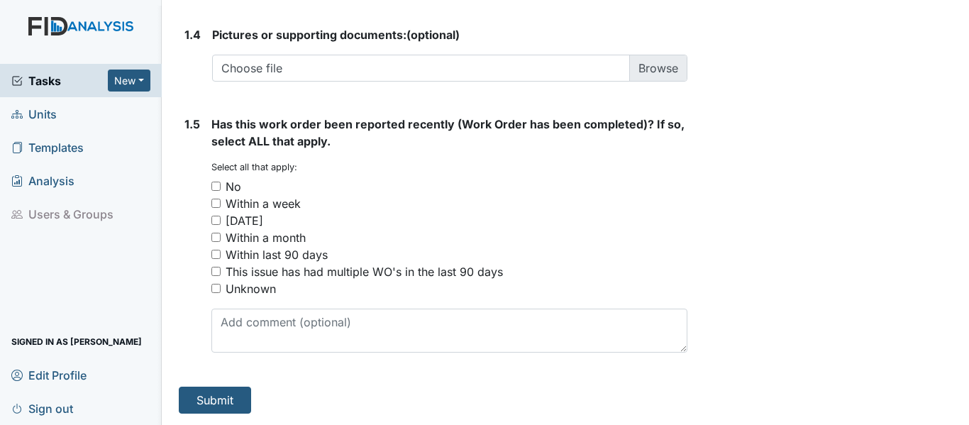
type textarea "dryer is not drying clothes properly. The hose behind the dryer keeps getting c…"
click at [215, 184] on input "No" at bounding box center [215, 186] width 9 height 9
checkbox input "true"
click at [232, 394] on button "Submit" at bounding box center [215, 400] width 72 height 27
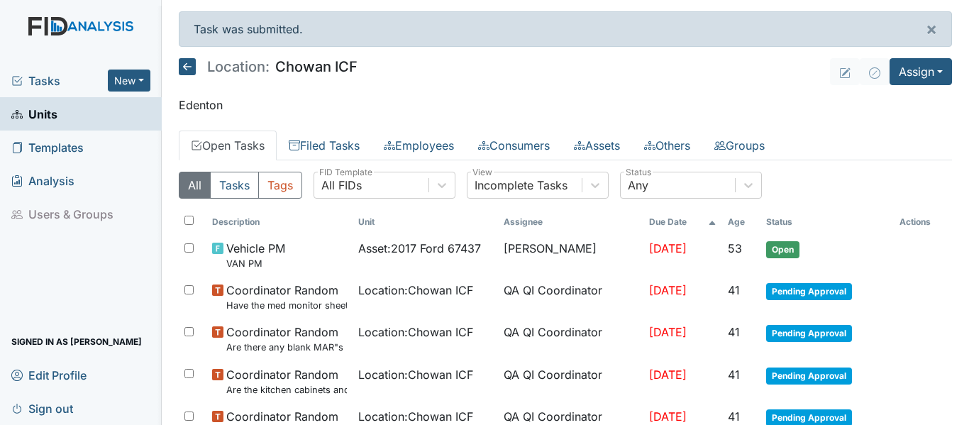
click at [42, 75] on span "Tasks" at bounding box center [59, 80] width 96 height 17
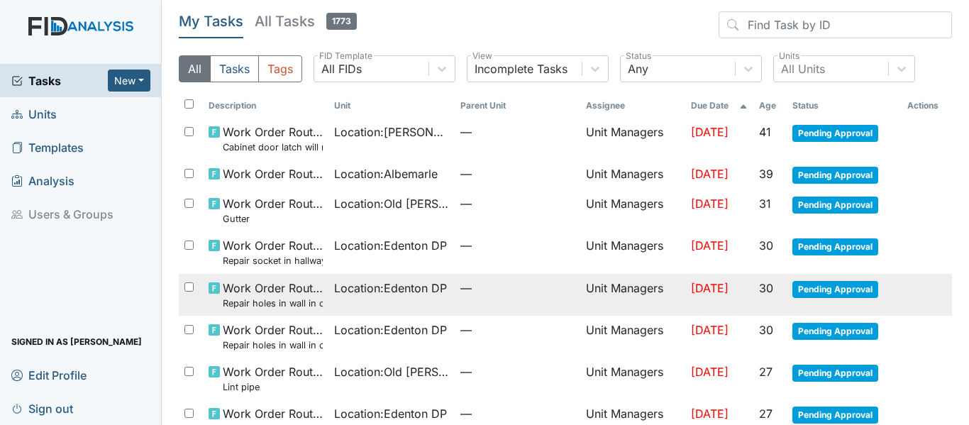
click at [429, 289] on span "Location : Edenton DP" at bounding box center [390, 288] width 113 height 17
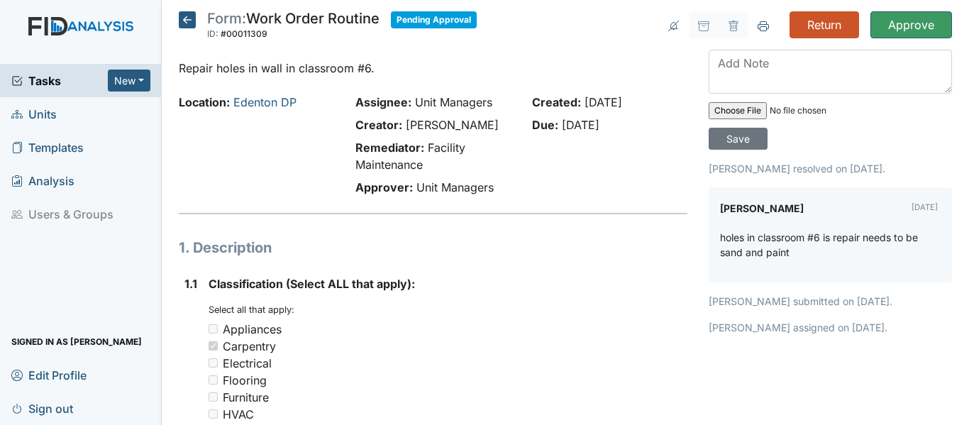
click at [187, 21] on icon at bounding box center [187, 19] width 17 height 17
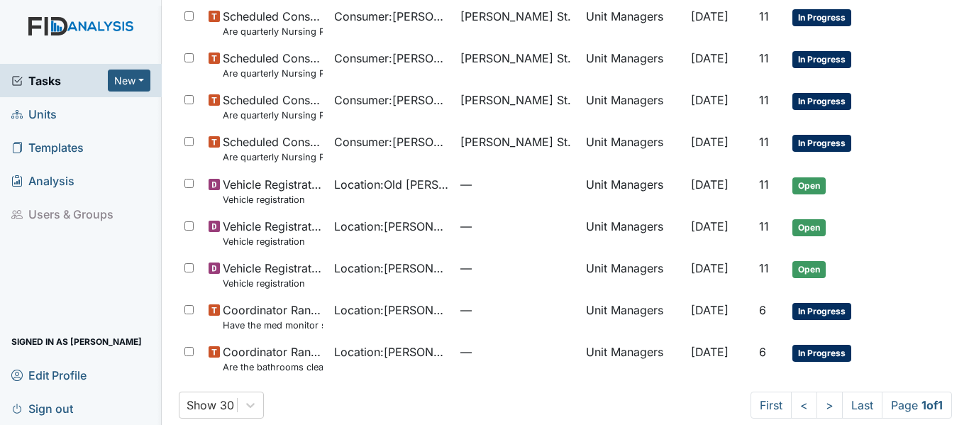
scroll to position [612, 0]
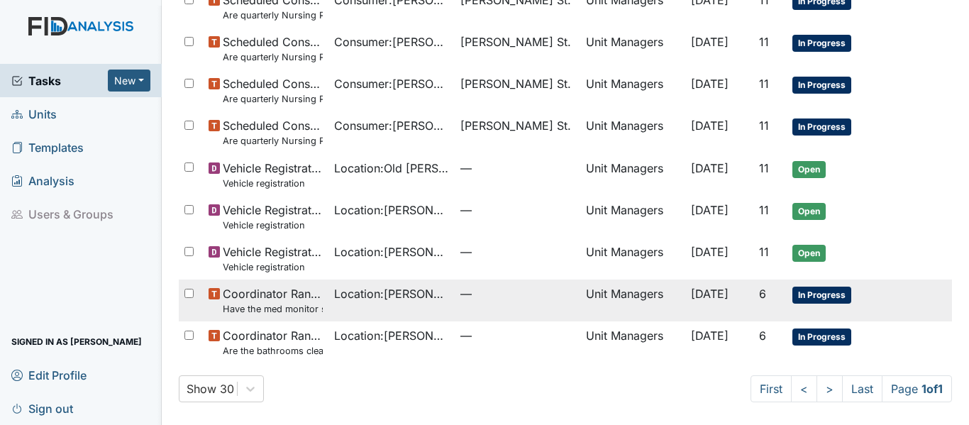
click at [314, 296] on span "Coordinator Random Have the med monitor sheets been filled out?" at bounding box center [273, 300] width 100 height 31
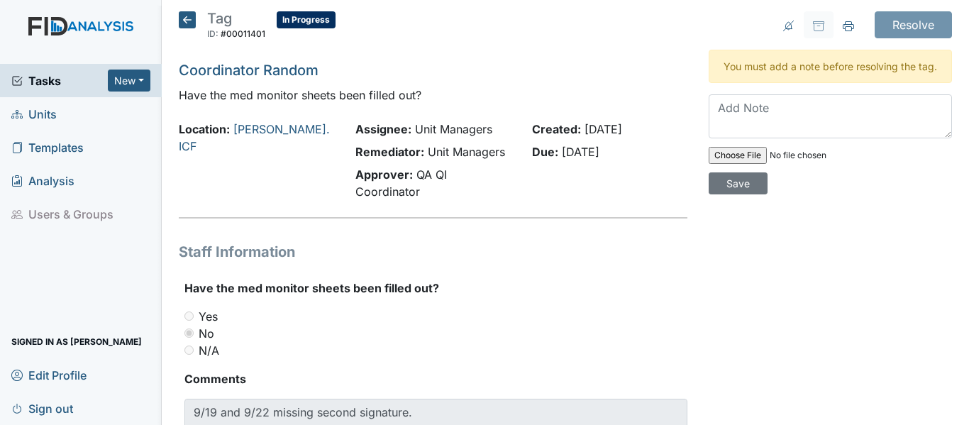
click at [180, 18] on icon at bounding box center [187, 19] width 17 height 17
